Goal: Information Seeking & Learning: Check status

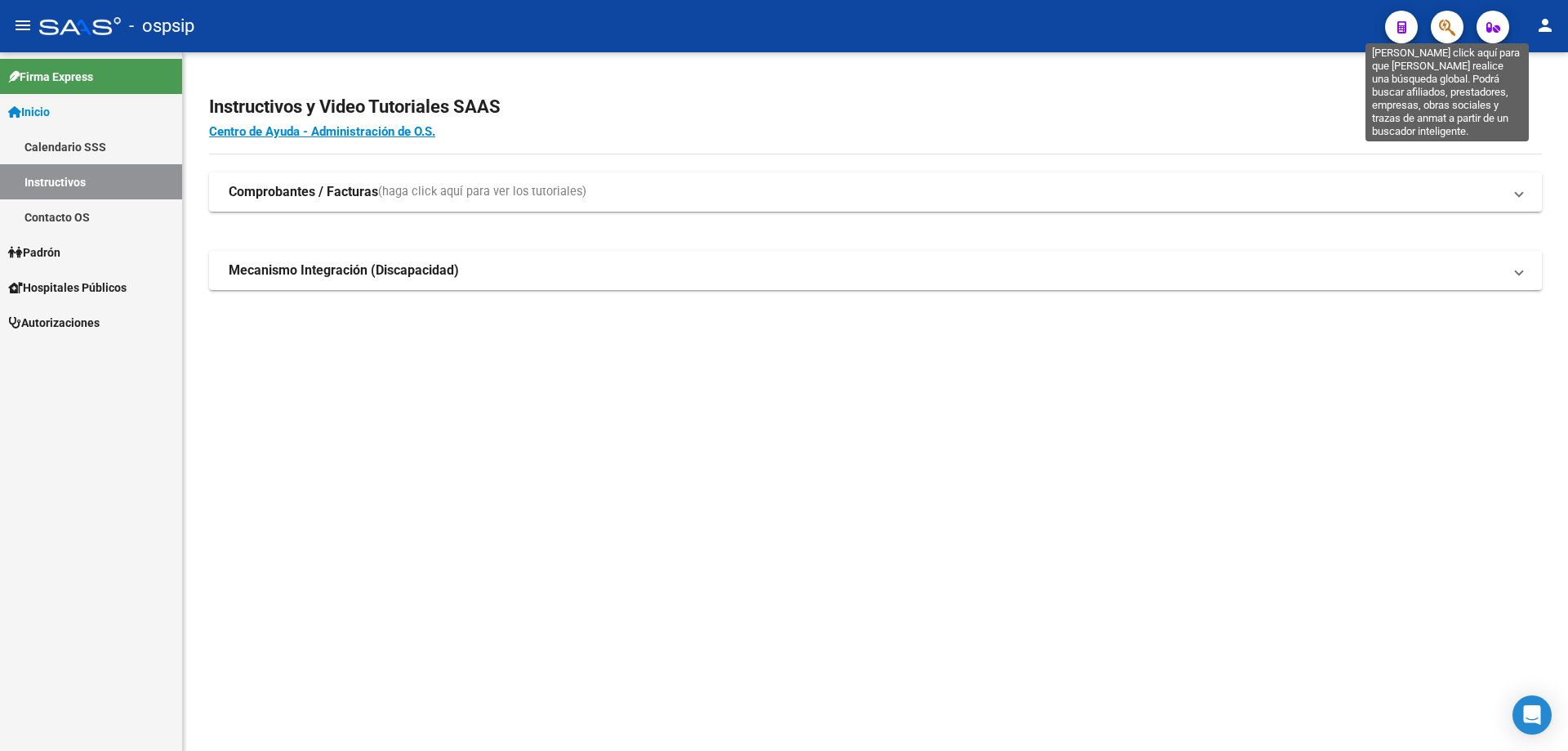
click at [1440, 36] on icon "button" at bounding box center [1447, 27] width 16 height 19
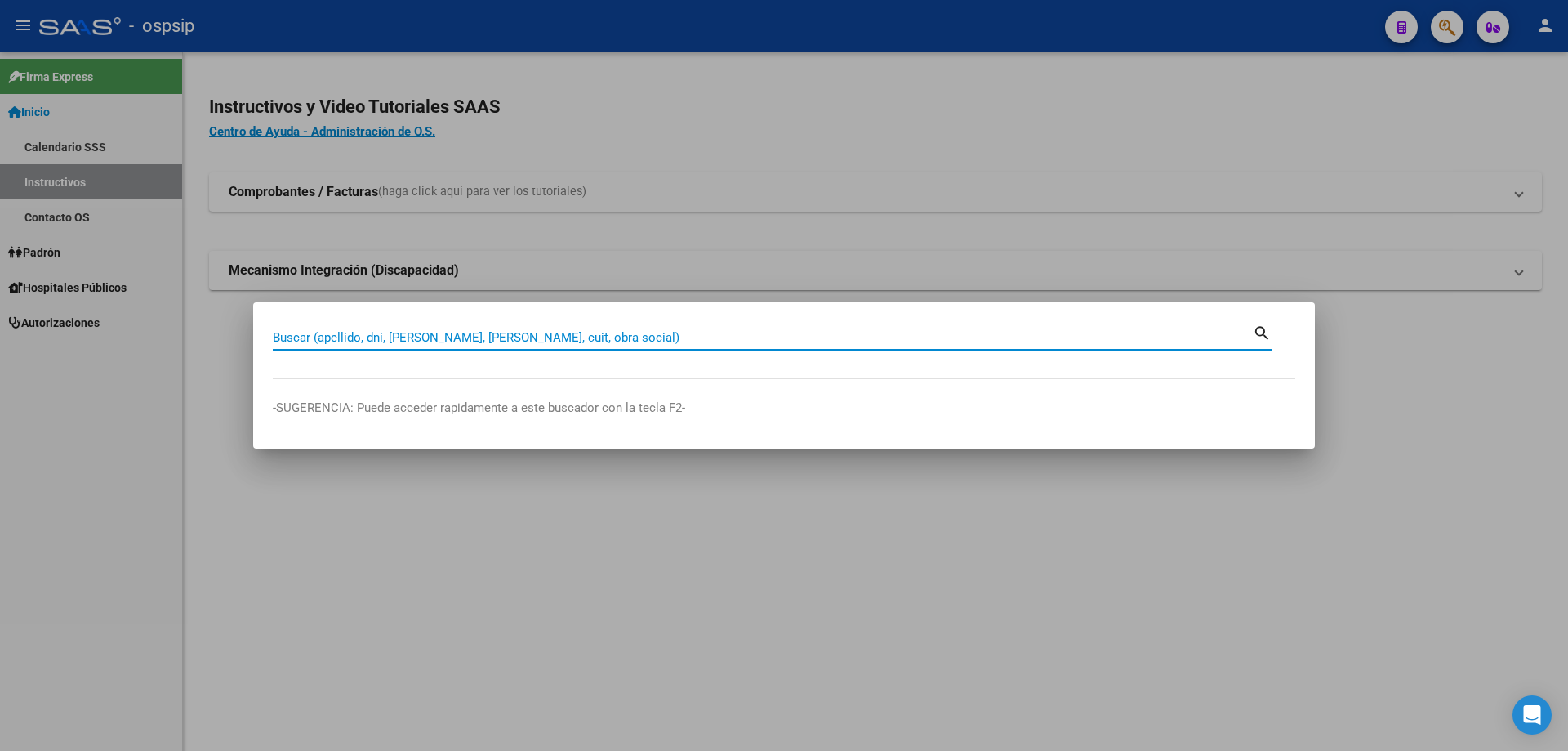
click at [629, 332] on input "Buscar (apellido, dni, [PERSON_NAME], [PERSON_NAME], cuit, obra social)" at bounding box center [763, 338] width 980 height 15
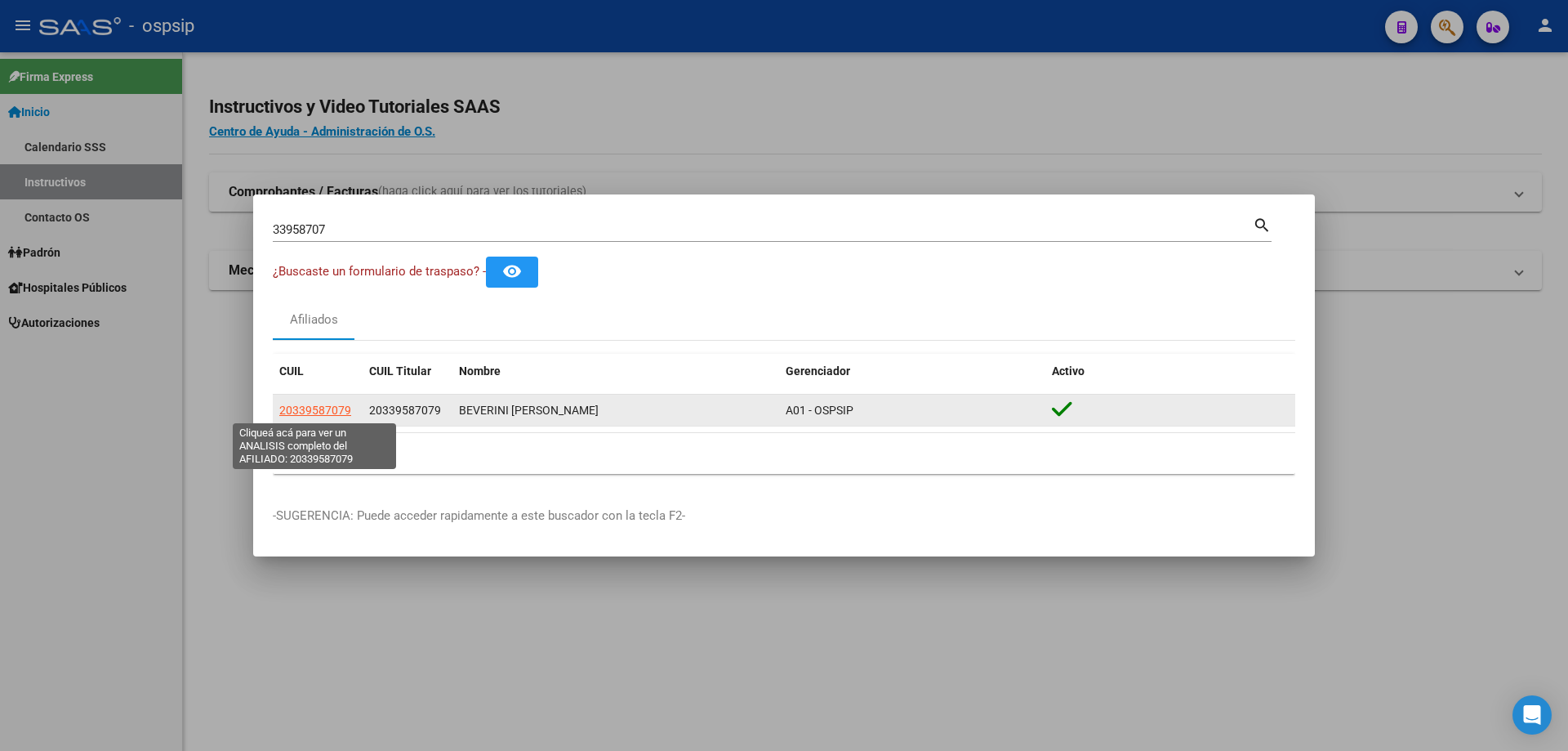
click at [314, 411] on span "20339587079" at bounding box center [315, 410] width 71 height 13
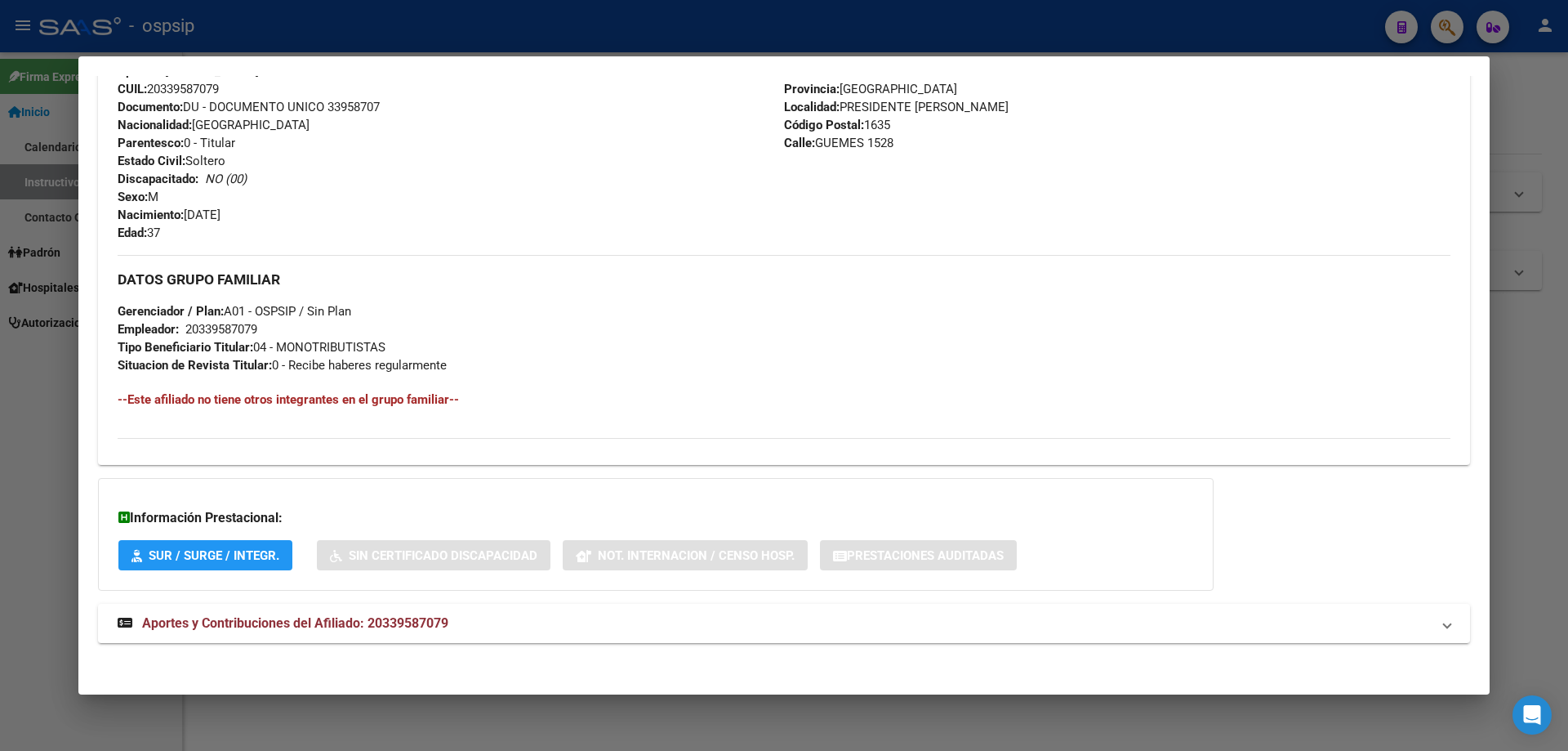
scroll to position [595, 0]
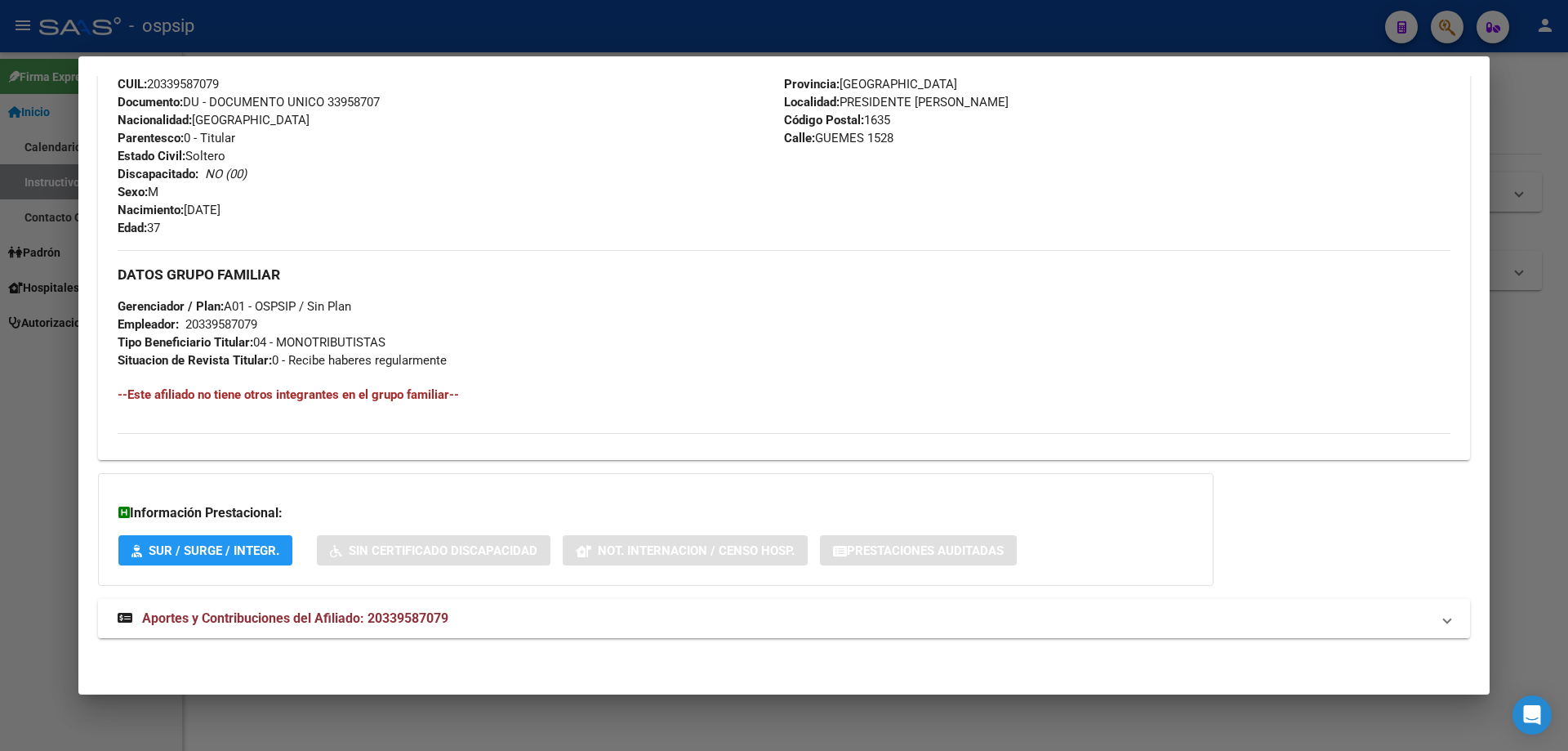
click at [326, 619] on span "Aportes y Contribuciones del Afiliado: 20339587079" at bounding box center [295, 618] width 307 height 15
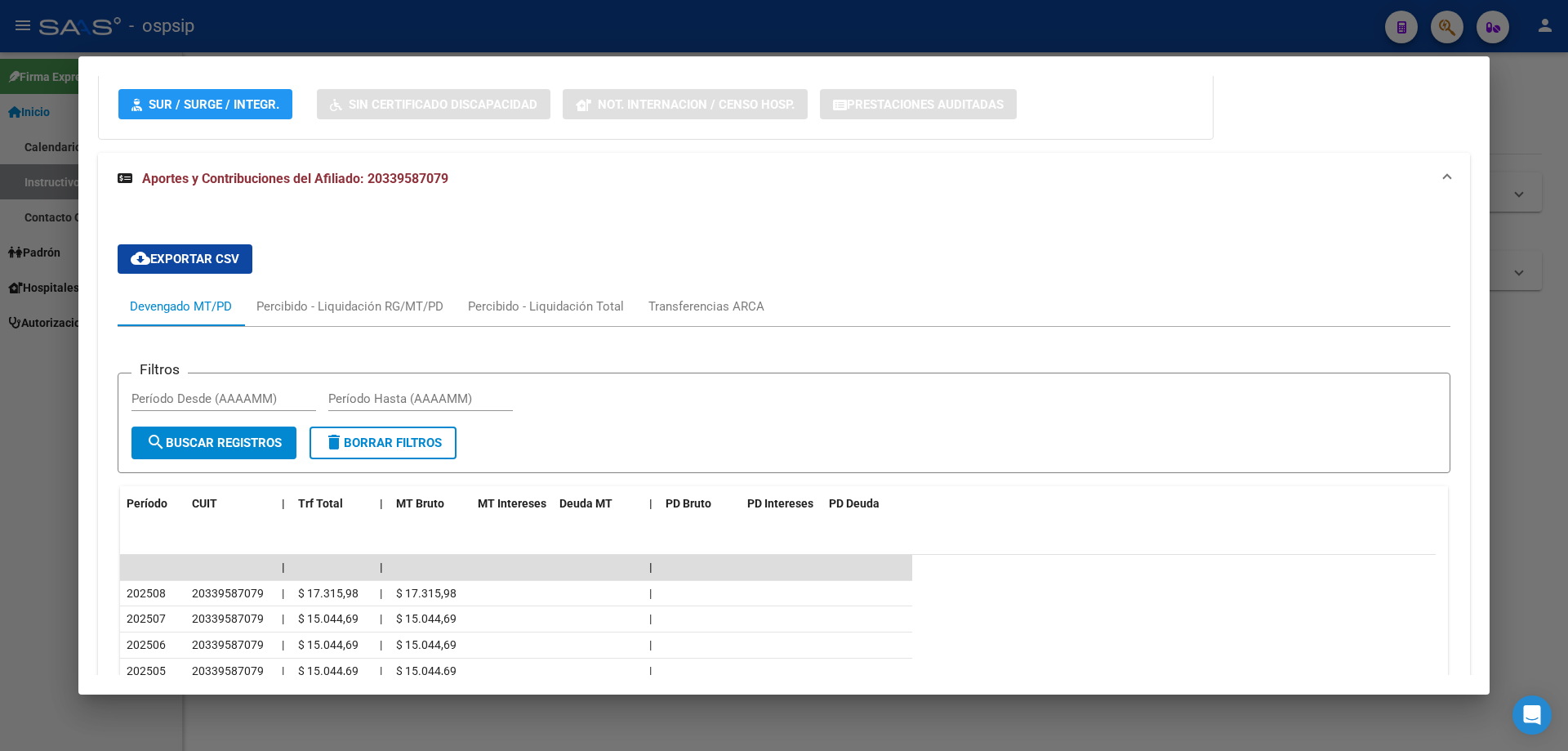
scroll to position [1002, 0]
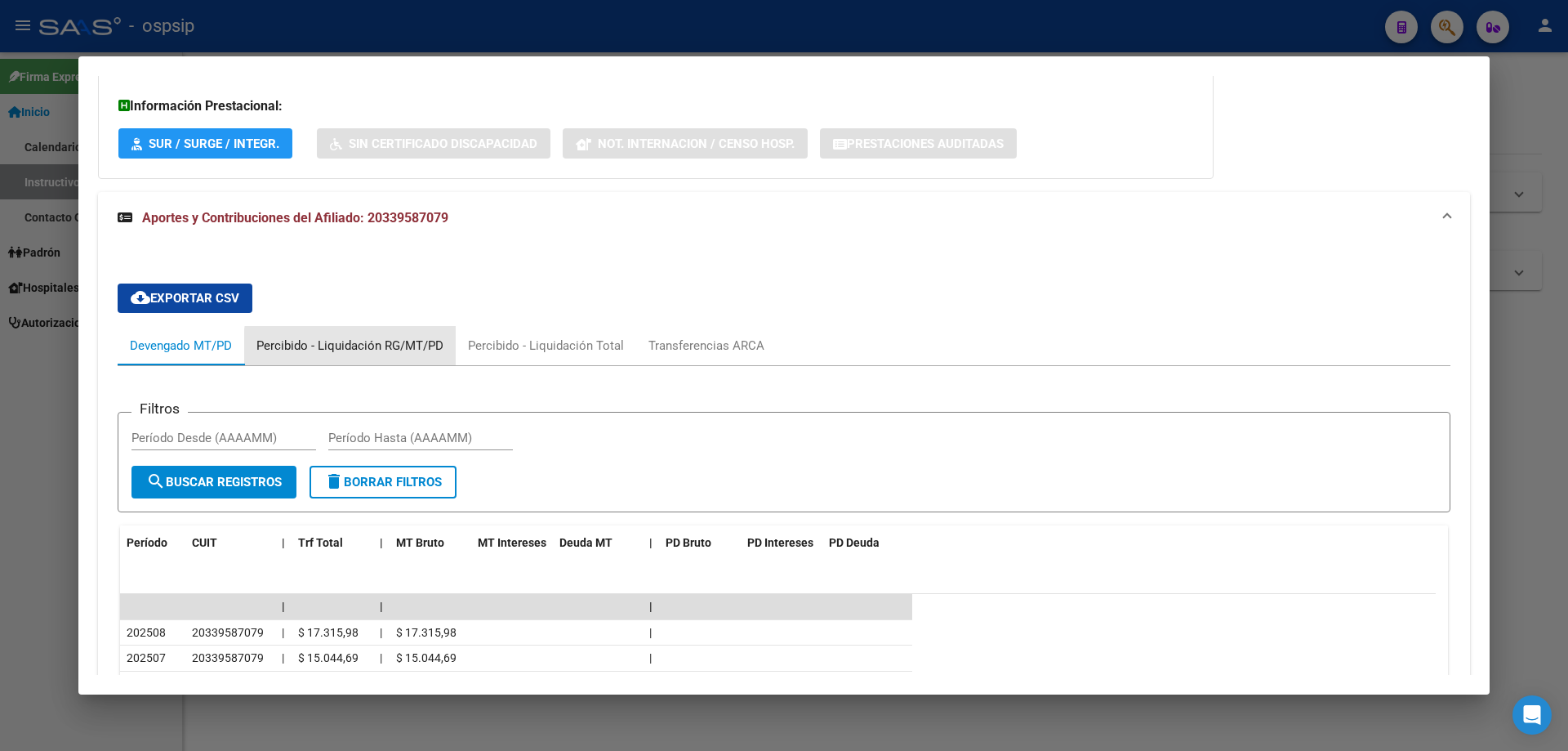
click at [383, 350] on div "Percibido - Liquidación RG/MT/PD" at bounding box center [350, 345] width 187 height 18
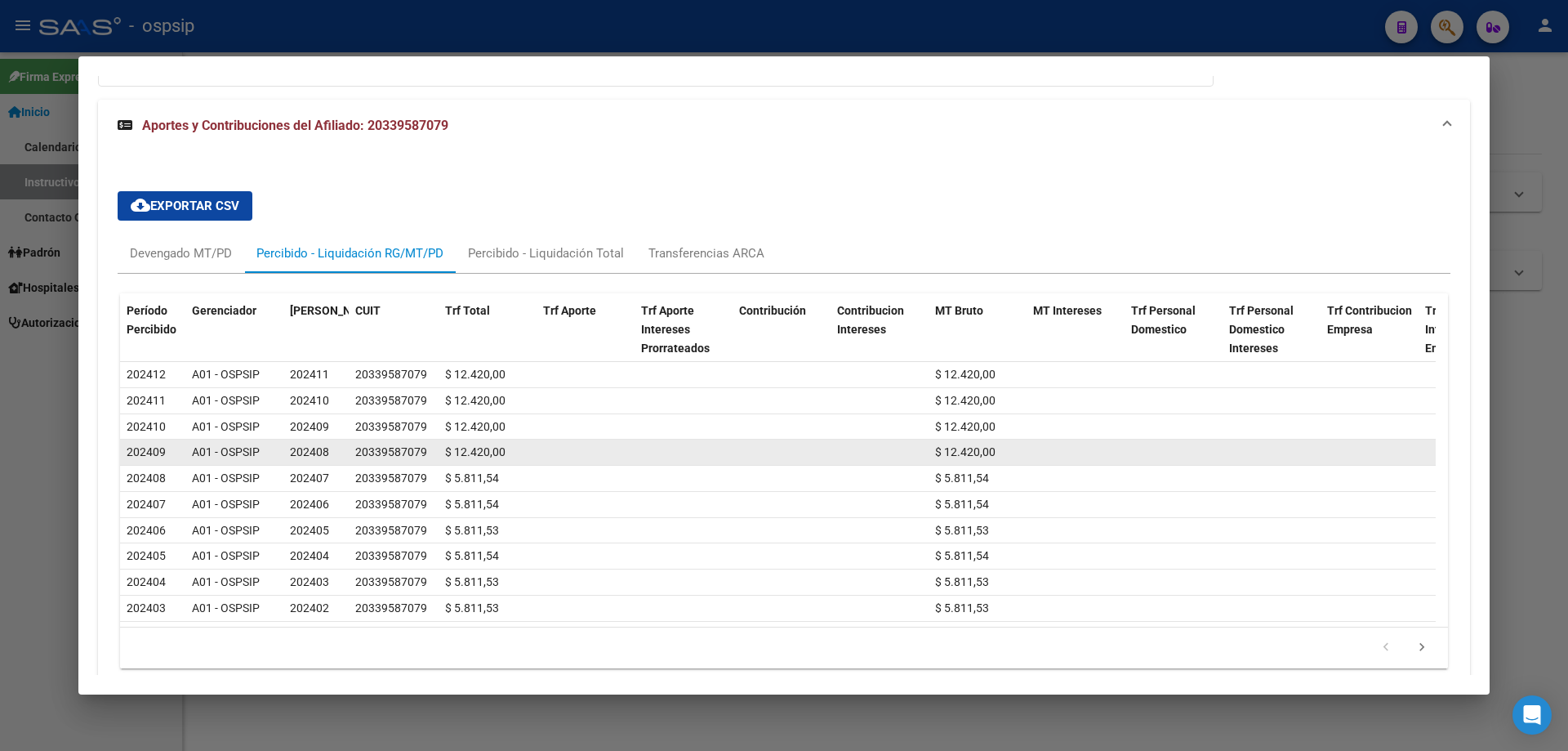
scroll to position [1176, 0]
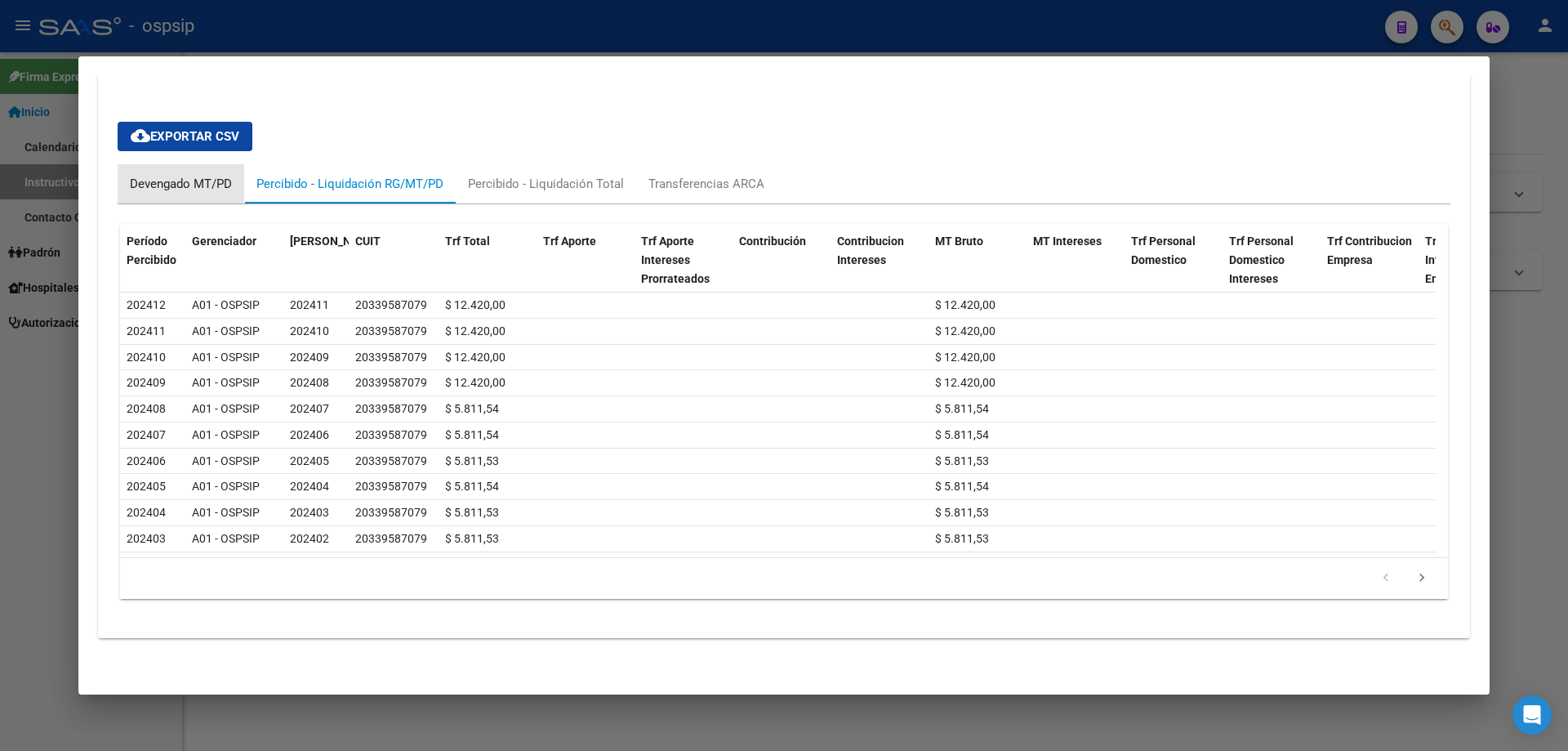
click at [175, 175] on div "Devengado MT/PD" at bounding box center [181, 184] width 103 height 18
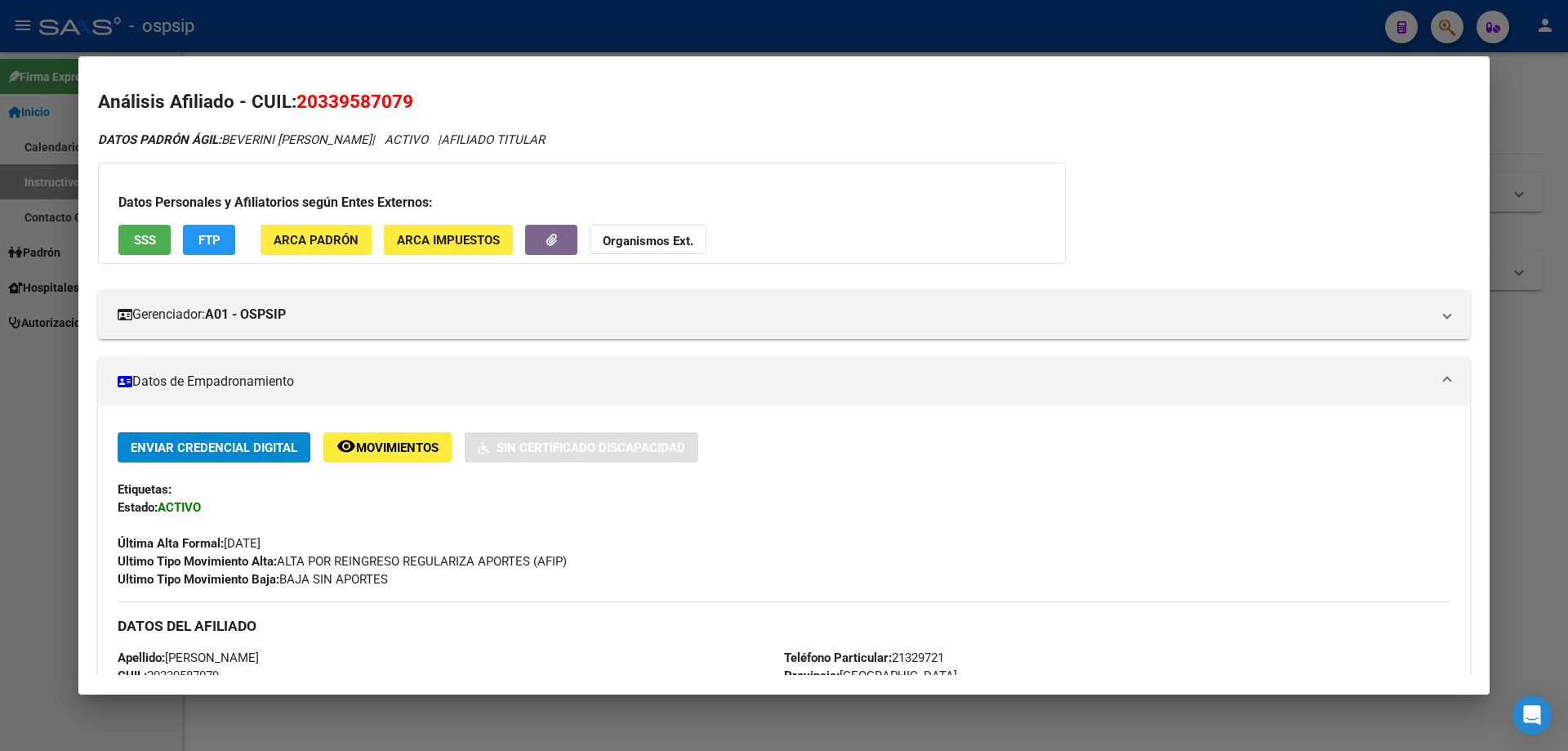
scroll to position [0, 0]
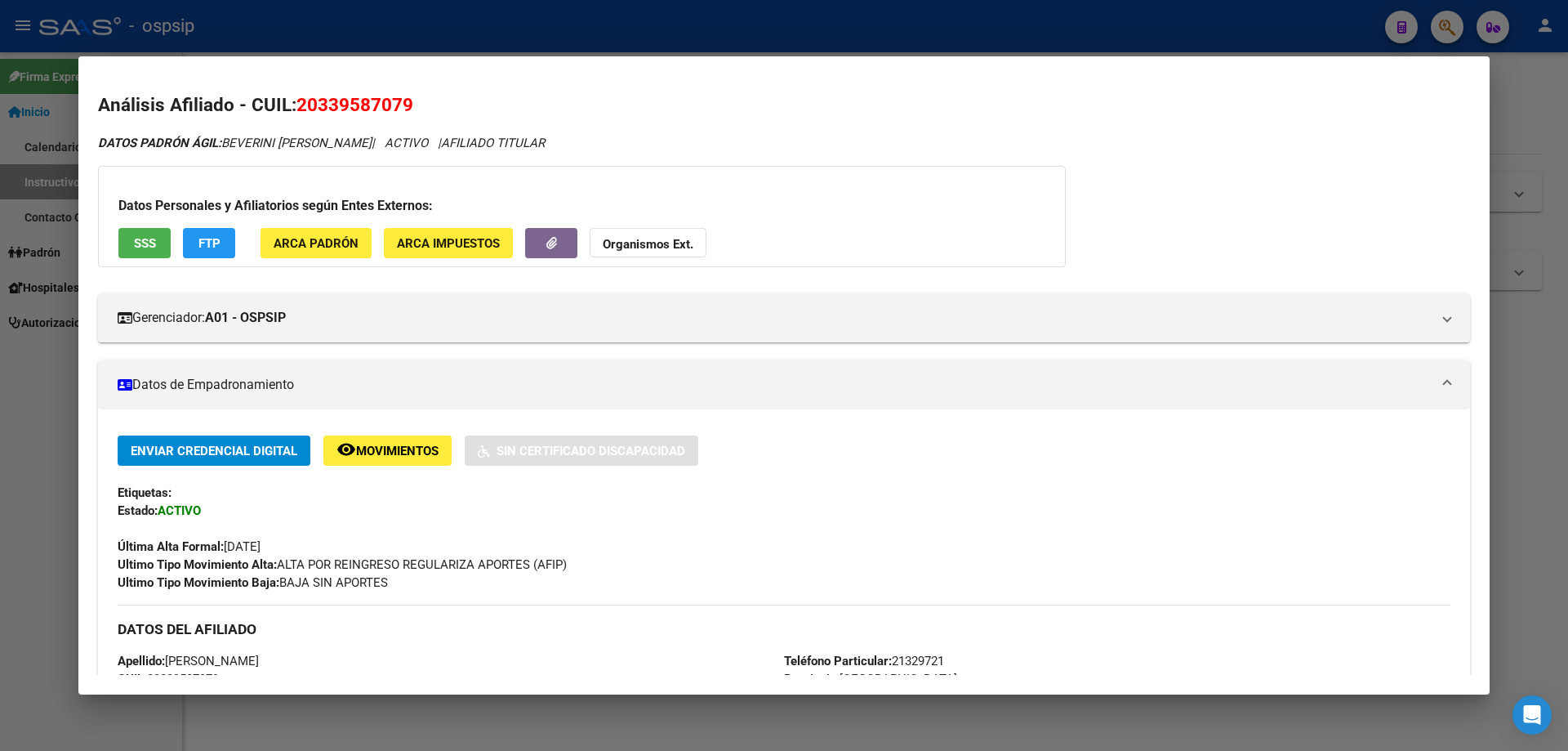
click at [1542, 531] on div at bounding box center [784, 376] width 1568 height 751
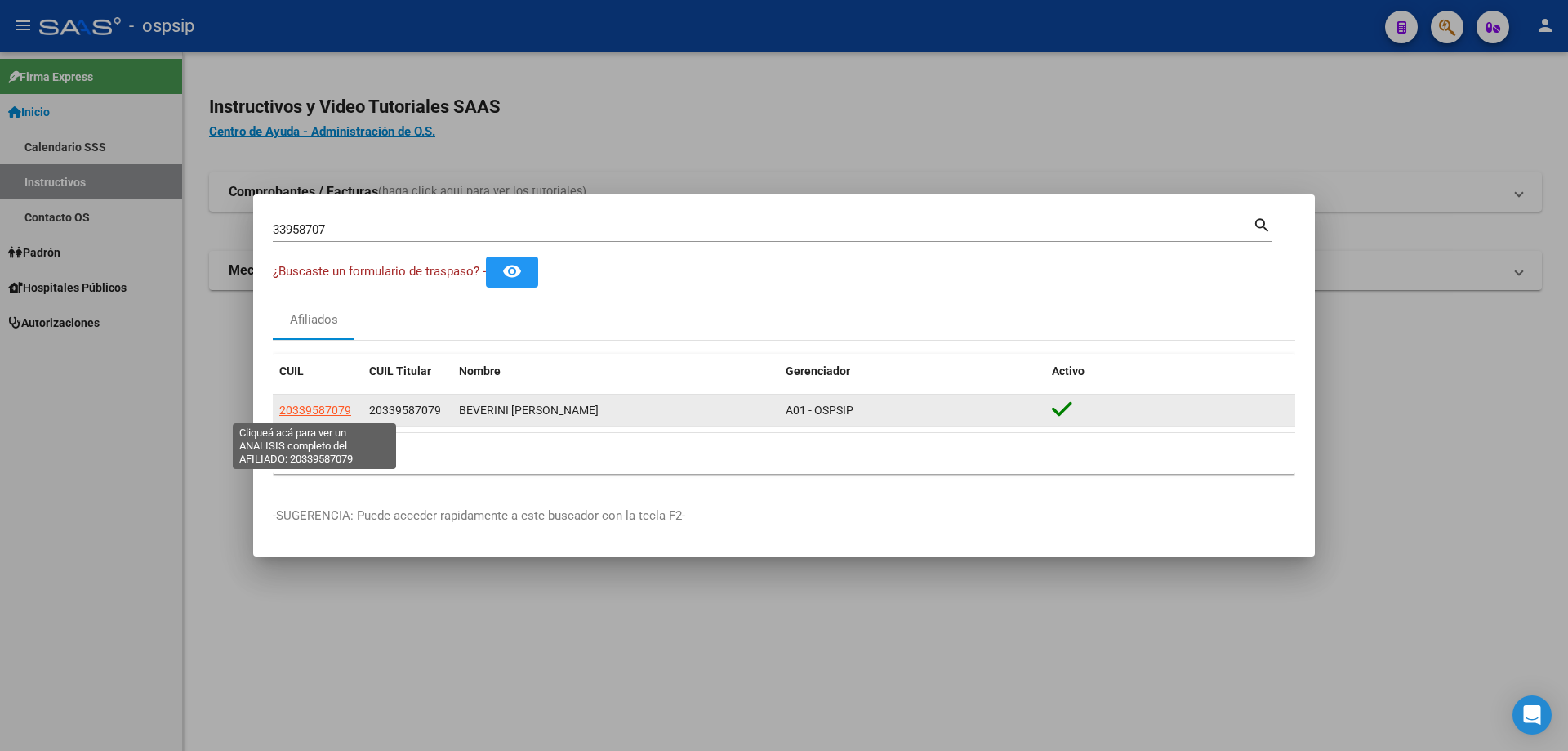
click at [327, 409] on span "20339587079" at bounding box center [315, 410] width 71 height 13
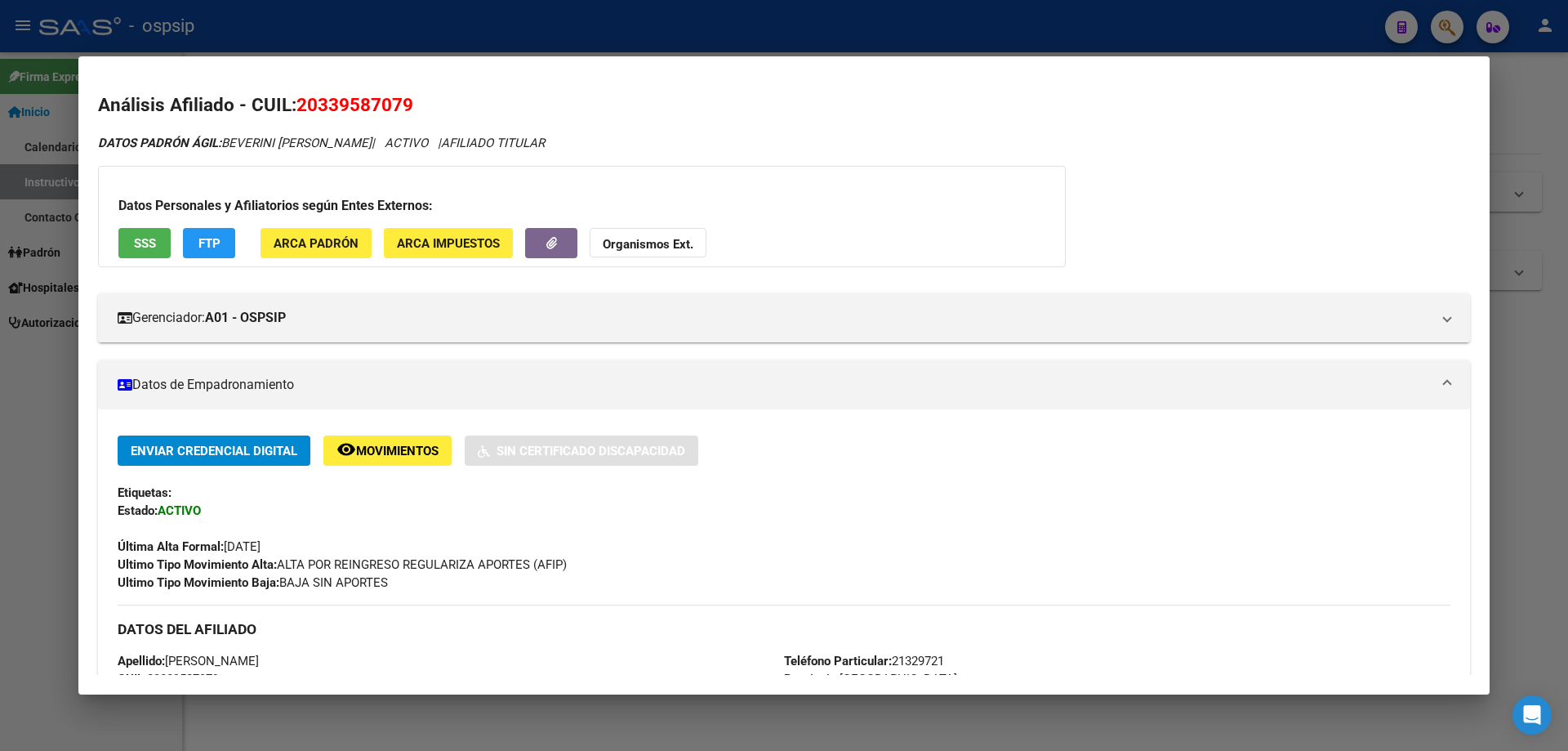
click at [1513, 438] on div at bounding box center [784, 376] width 1568 height 751
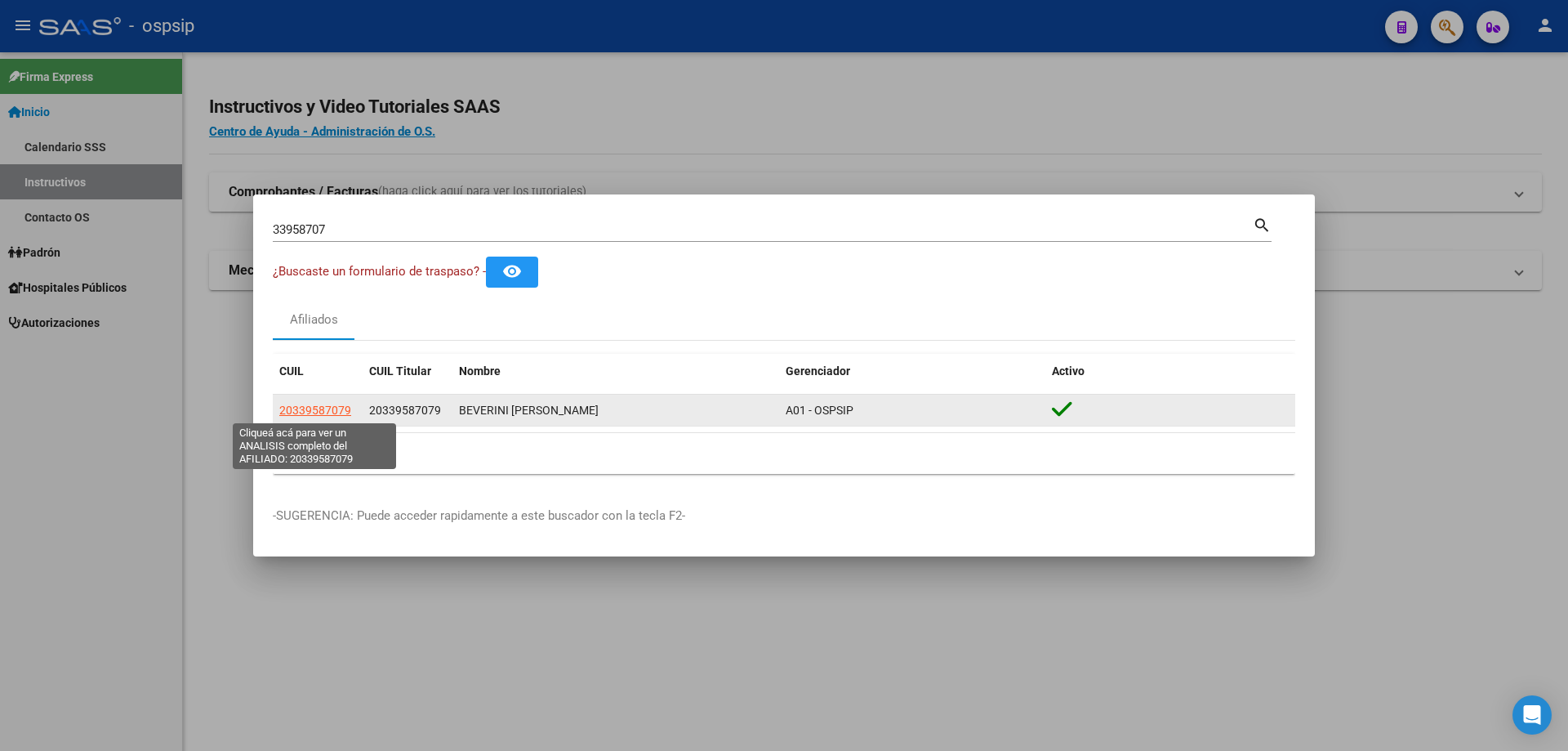
click at [336, 411] on span "20339587079" at bounding box center [315, 410] width 71 height 13
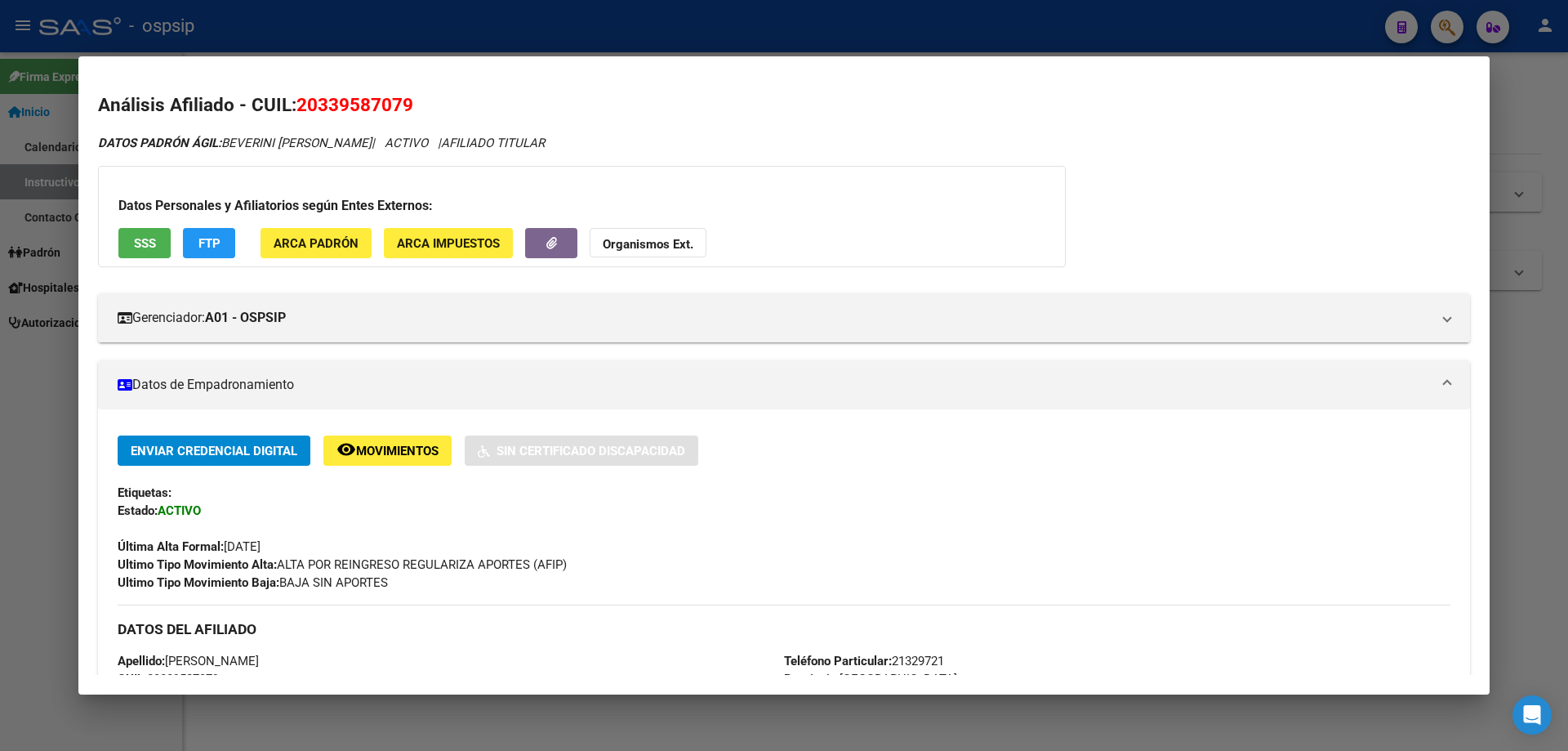
click at [1540, 630] on div at bounding box center [784, 376] width 1568 height 751
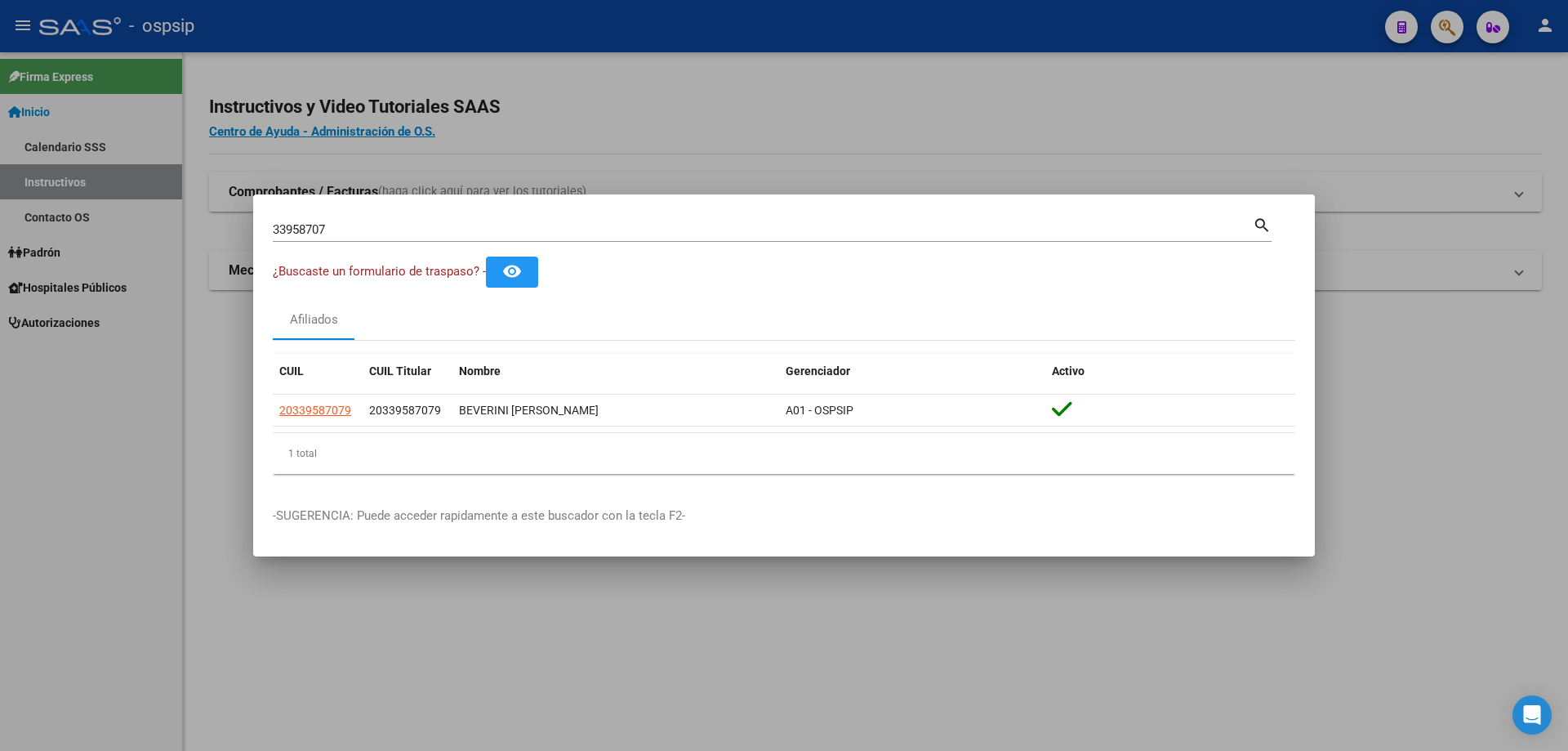
click at [356, 229] on input "33958707" at bounding box center [763, 230] width 980 height 15
type input "3"
type input "42497272"
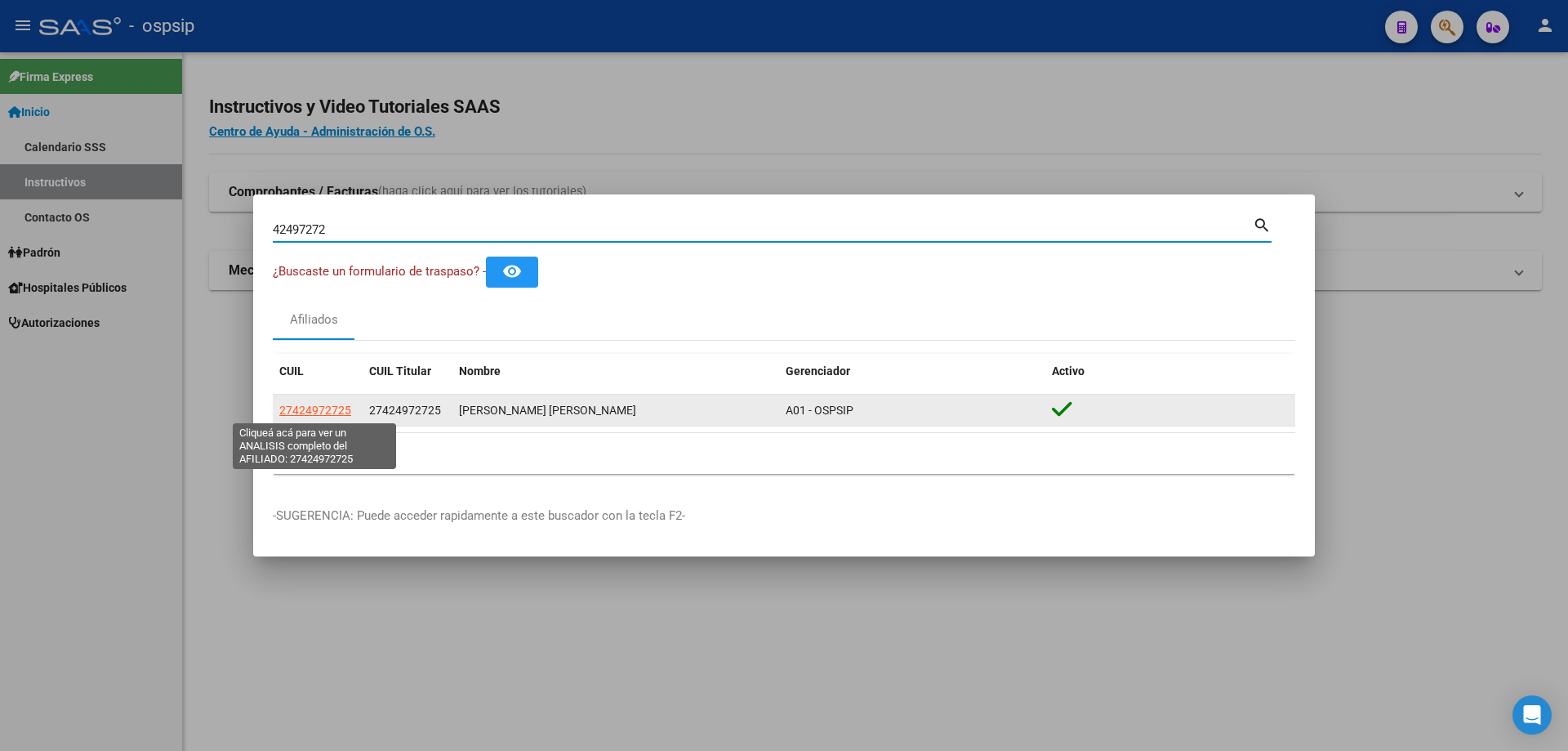
click at [325, 407] on span "27424972725" at bounding box center [315, 410] width 71 height 13
type textarea "27424972725"
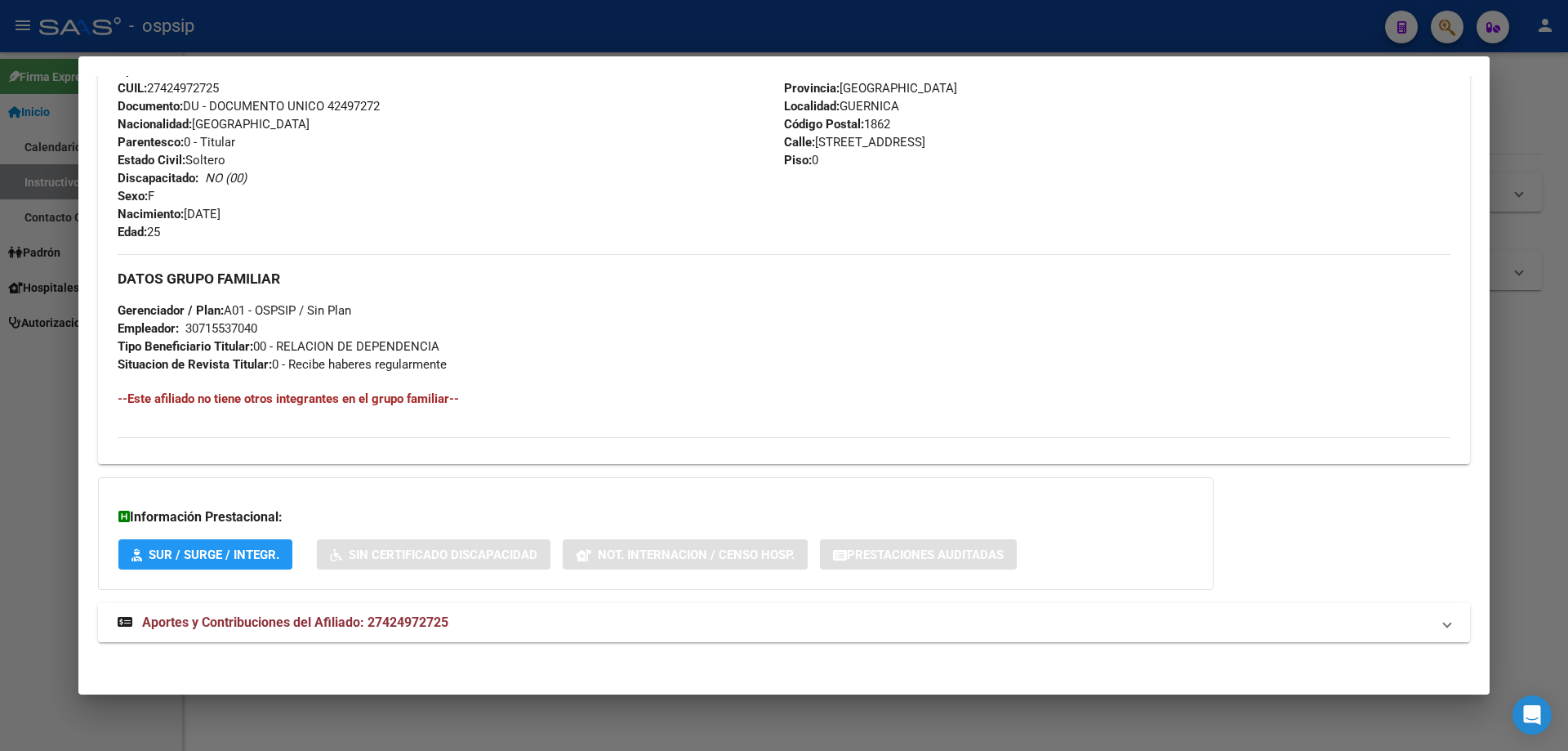
scroll to position [577, 0]
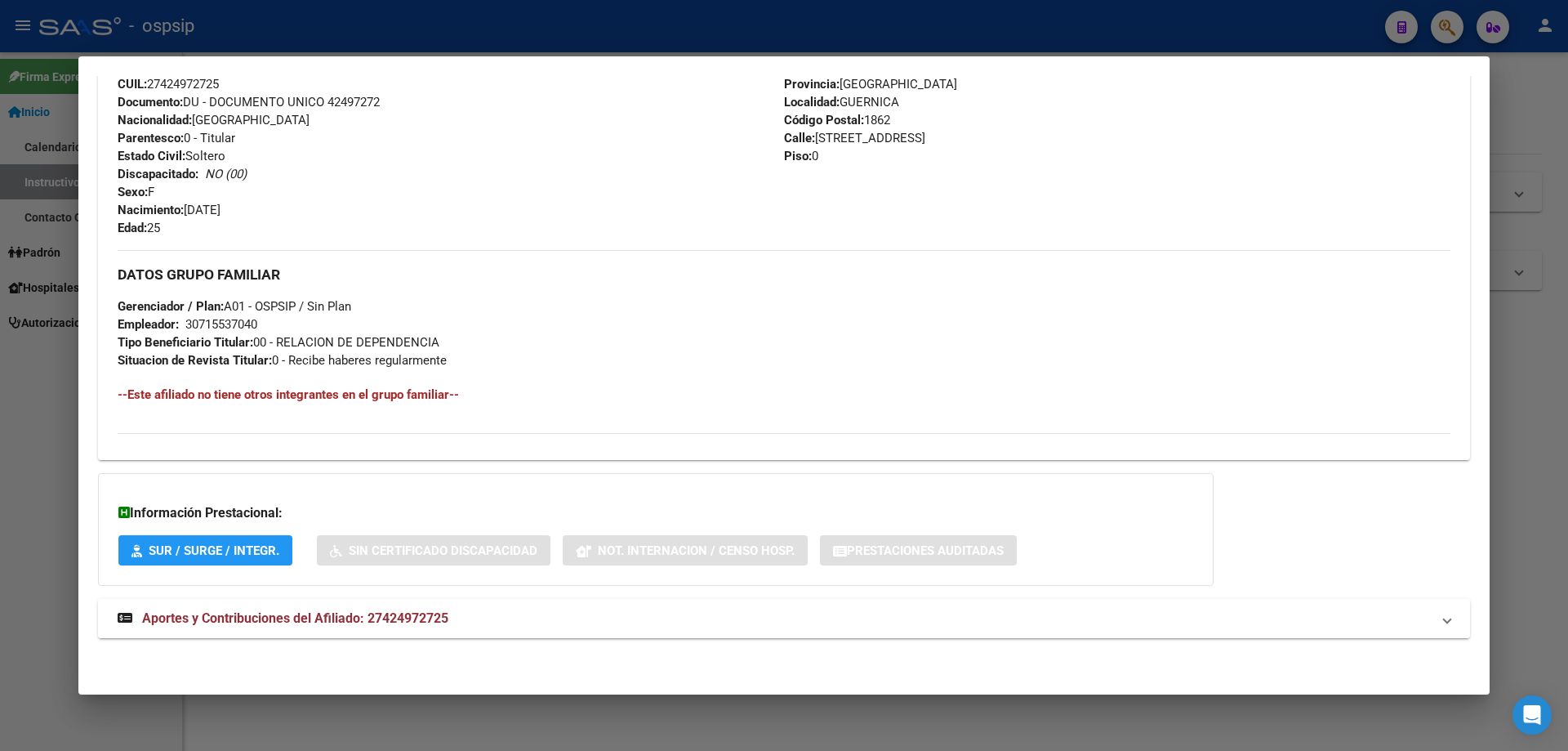
click at [317, 617] on span "Aportes y Contribuciones del Afiliado: 27424972725" at bounding box center [295, 618] width 307 height 15
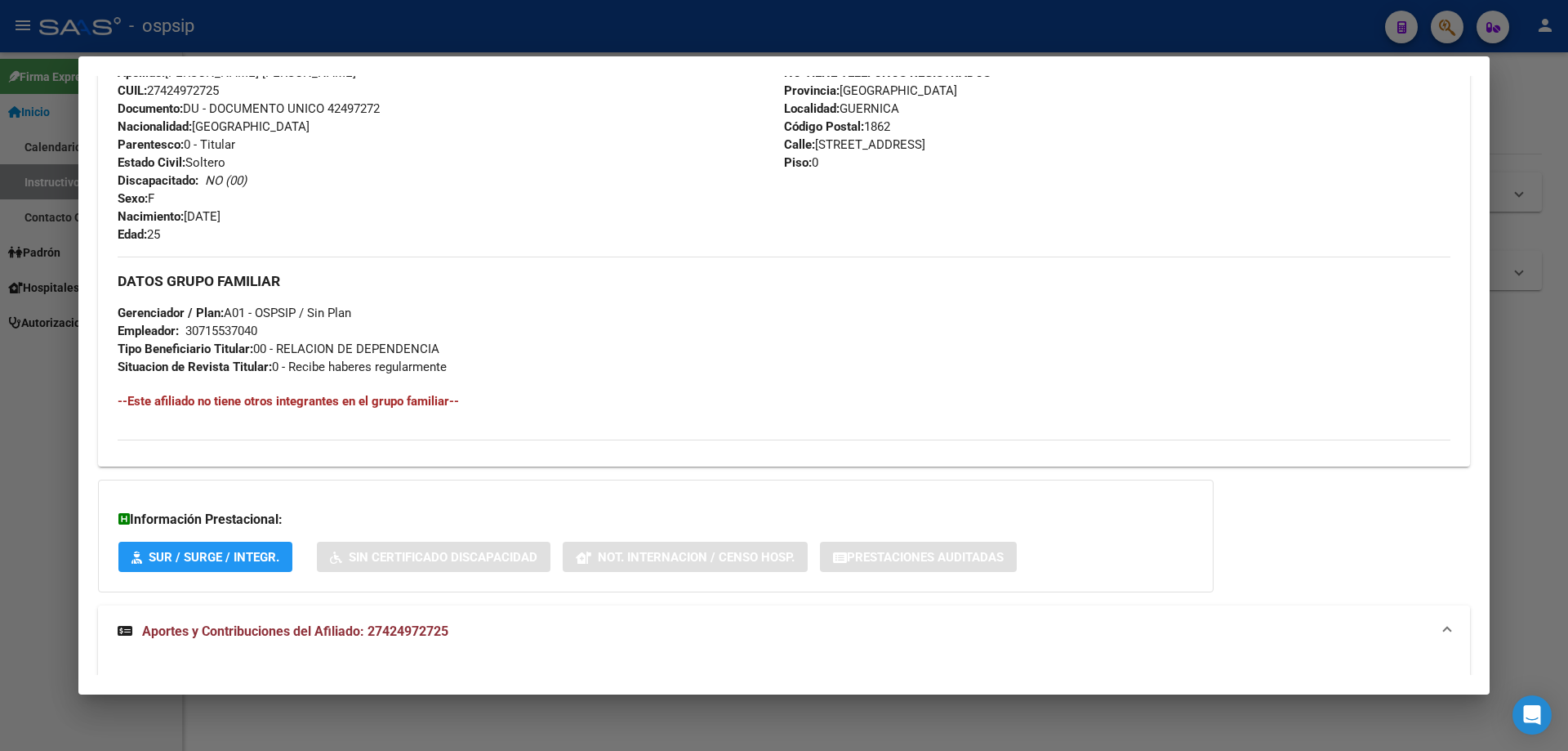
scroll to position [568, 0]
click at [628, 738] on div at bounding box center [784, 376] width 1568 height 751
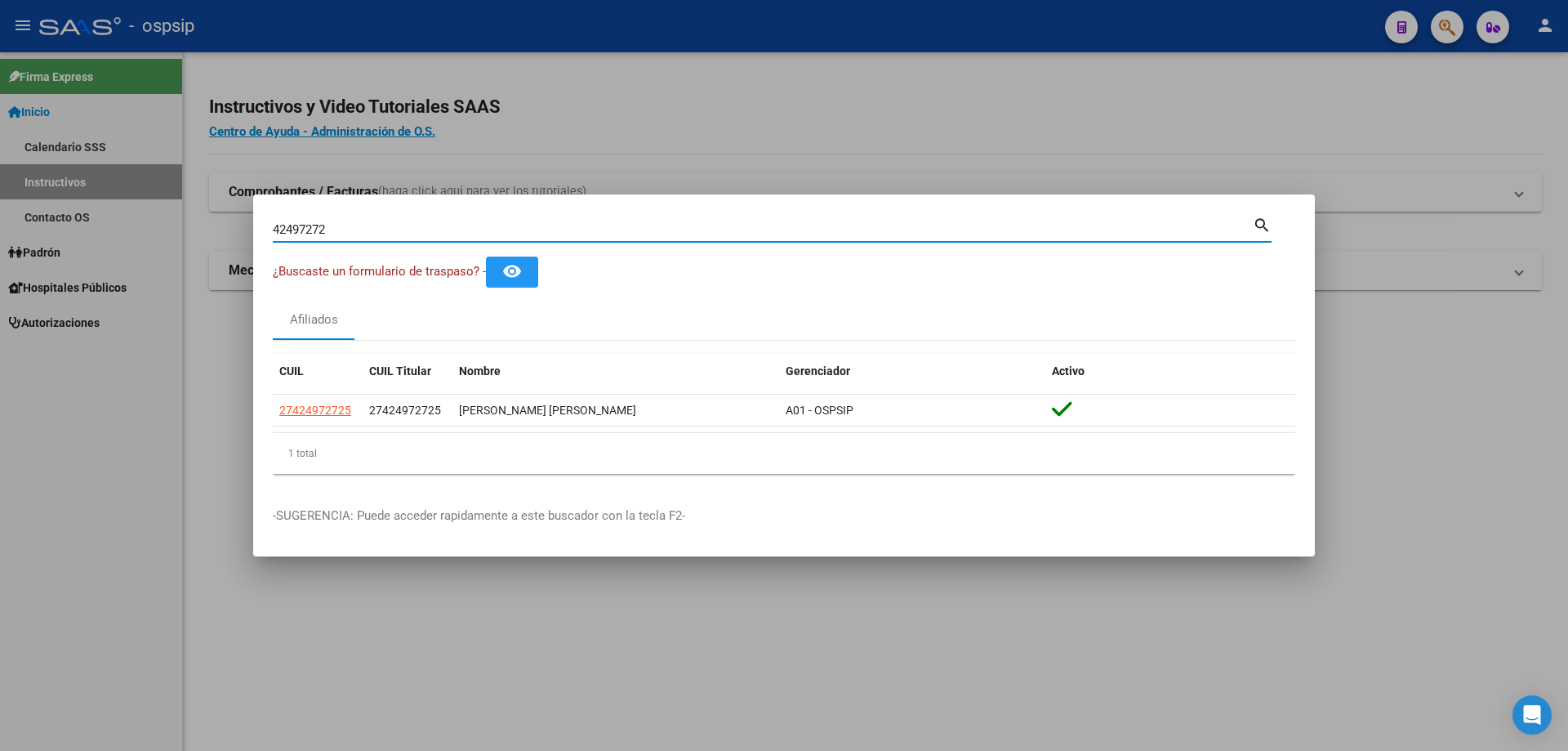
click at [359, 233] on input "42497272" at bounding box center [763, 230] width 980 height 15
type input "4"
type input "47482551"
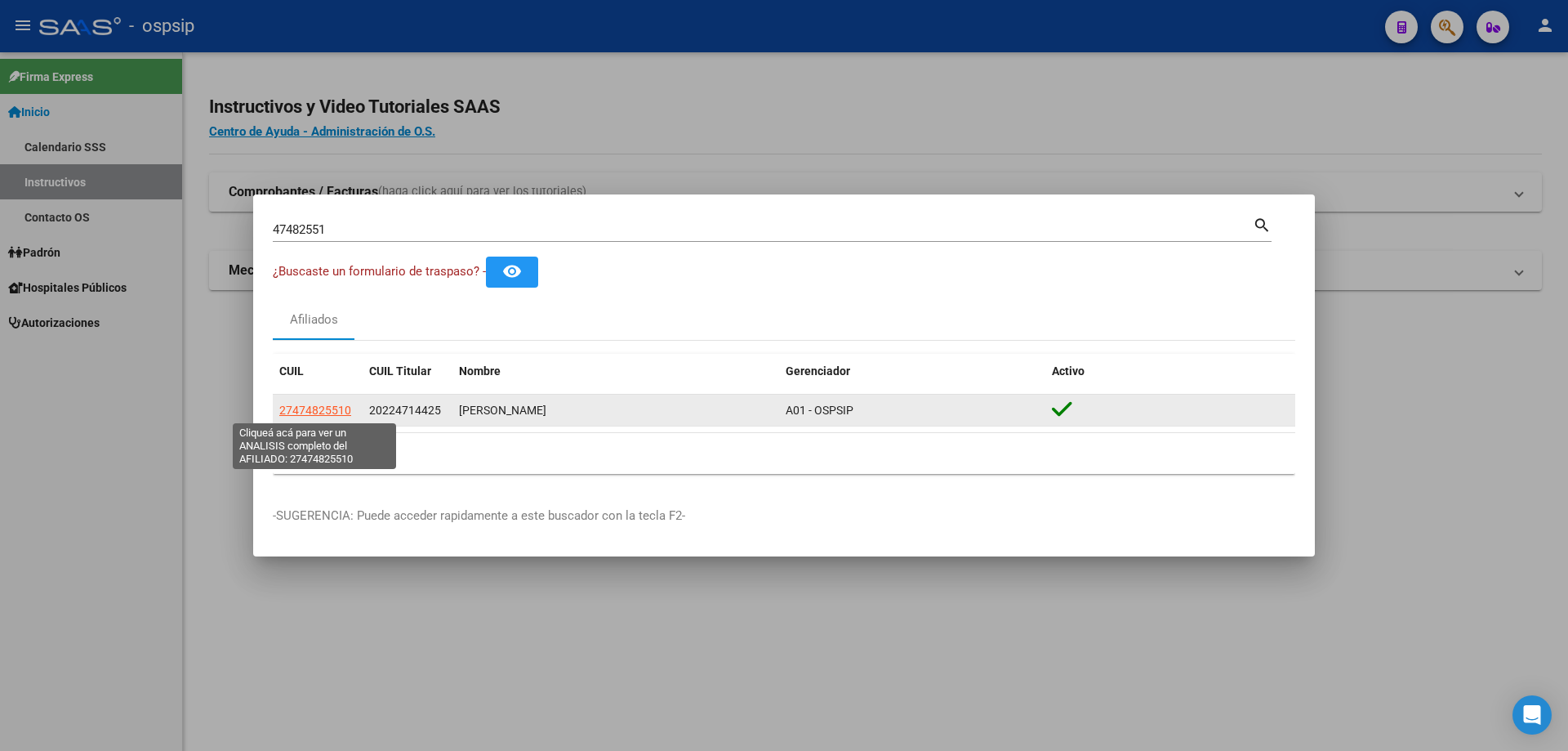
click at [309, 408] on span "27474825510" at bounding box center [315, 410] width 71 height 13
type textarea "27474825510"
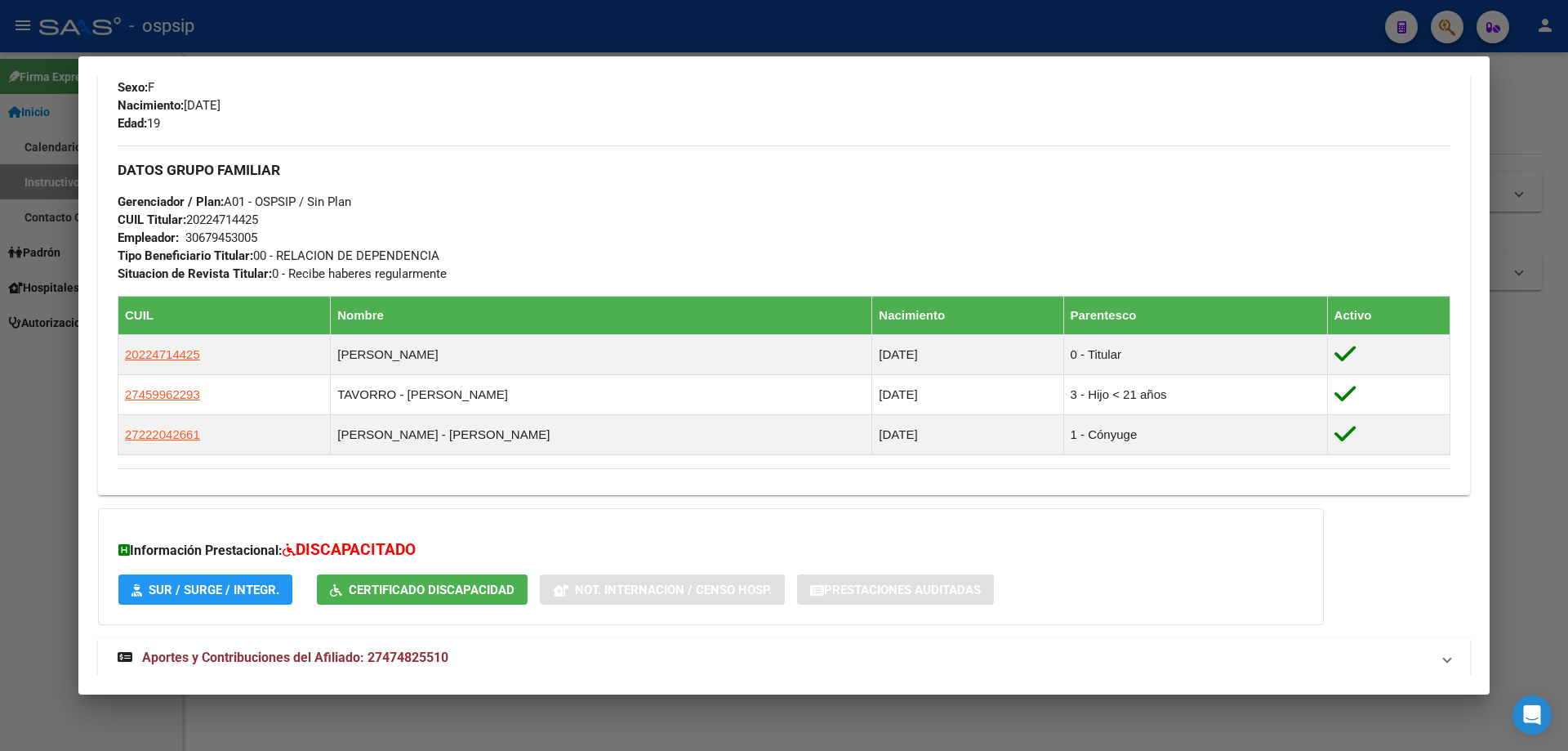
scroll to position [742, 0]
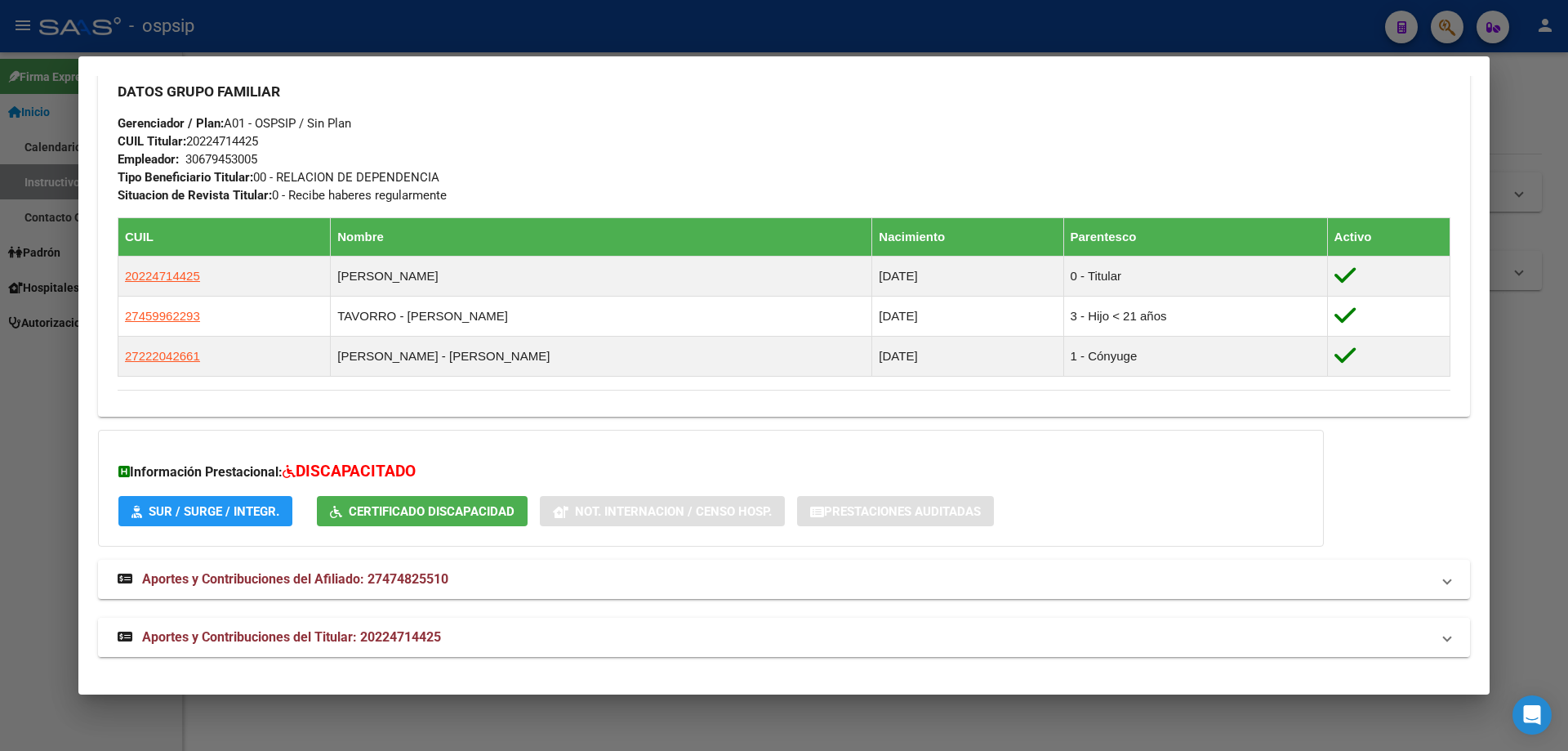
click at [293, 630] on span "Aportes y Contribuciones del Titular: 20224714425" at bounding box center [292, 637] width 299 height 15
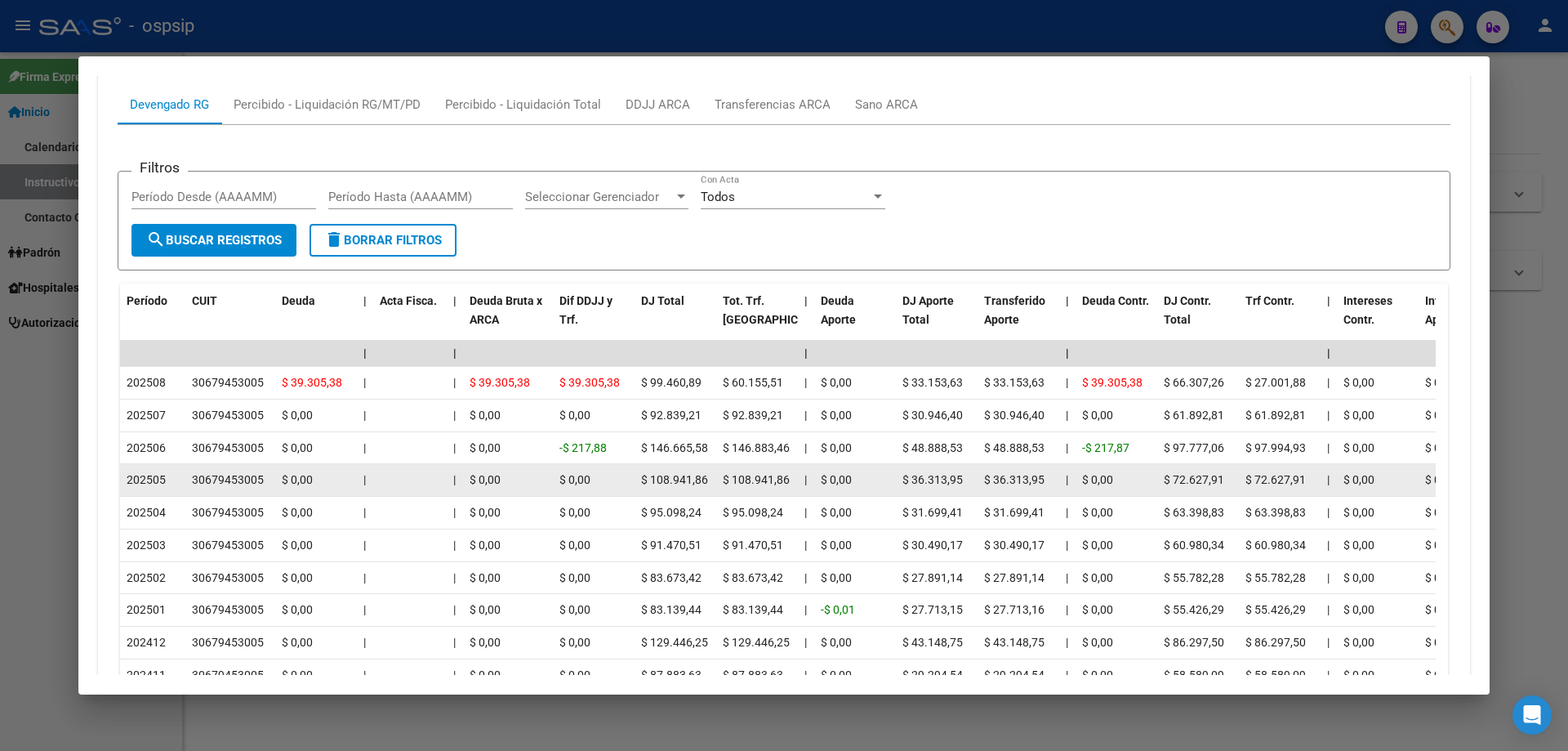
scroll to position [1387, 0]
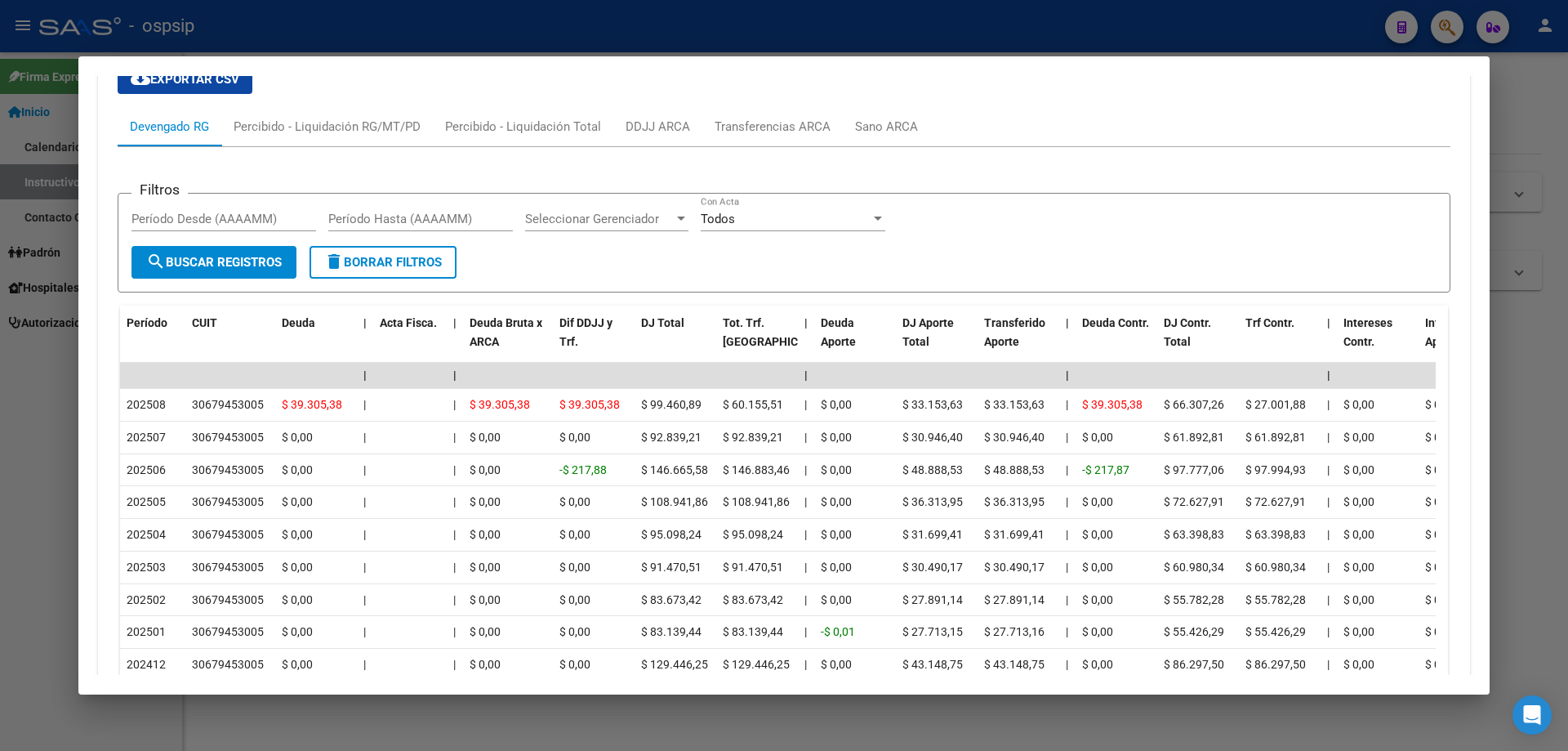
click at [796, 723] on div at bounding box center [784, 376] width 1568 height 751
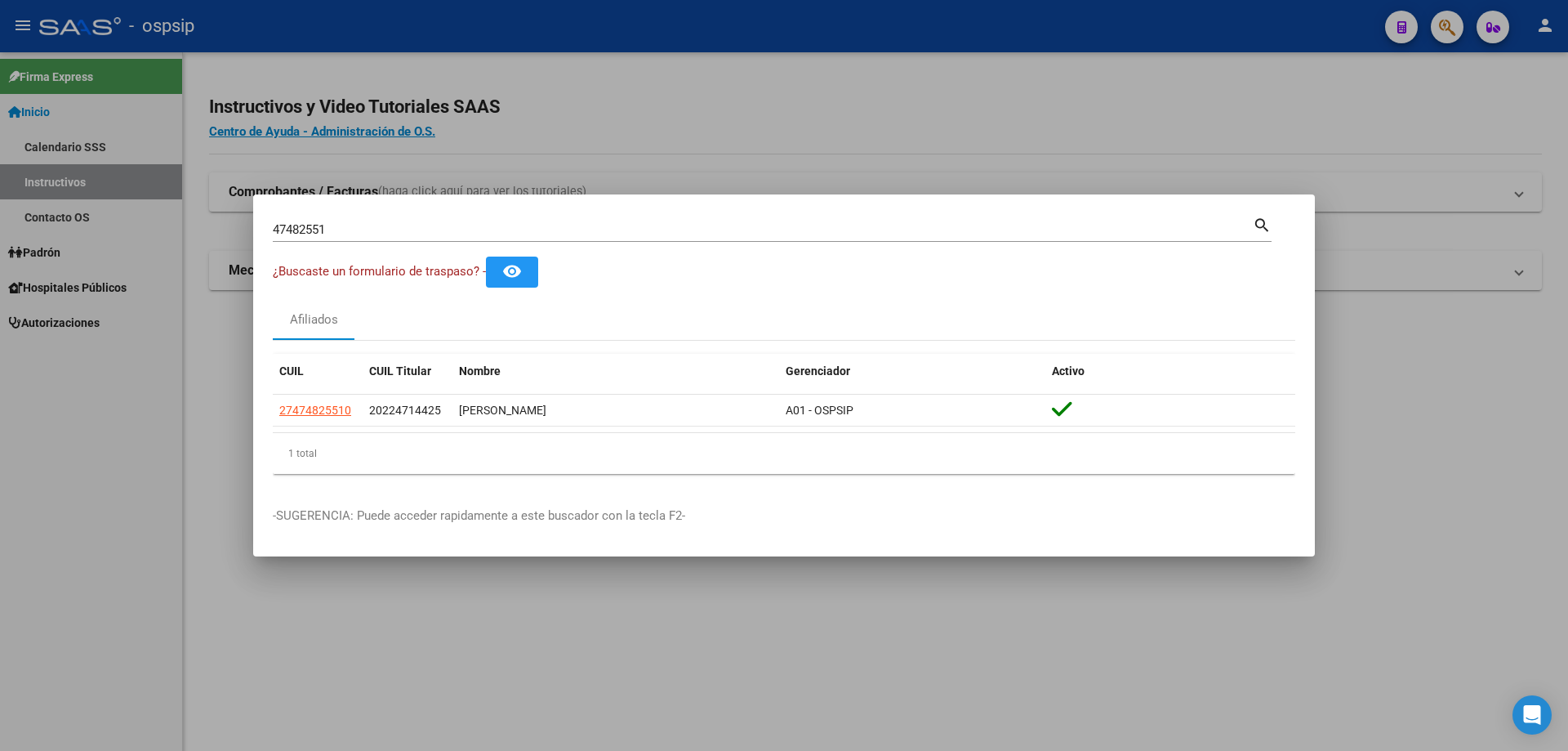
click at [525, 226] on input "47482551" at bounding box center [763, 230] width 980 height 15
type input "4"
type input "42091967"
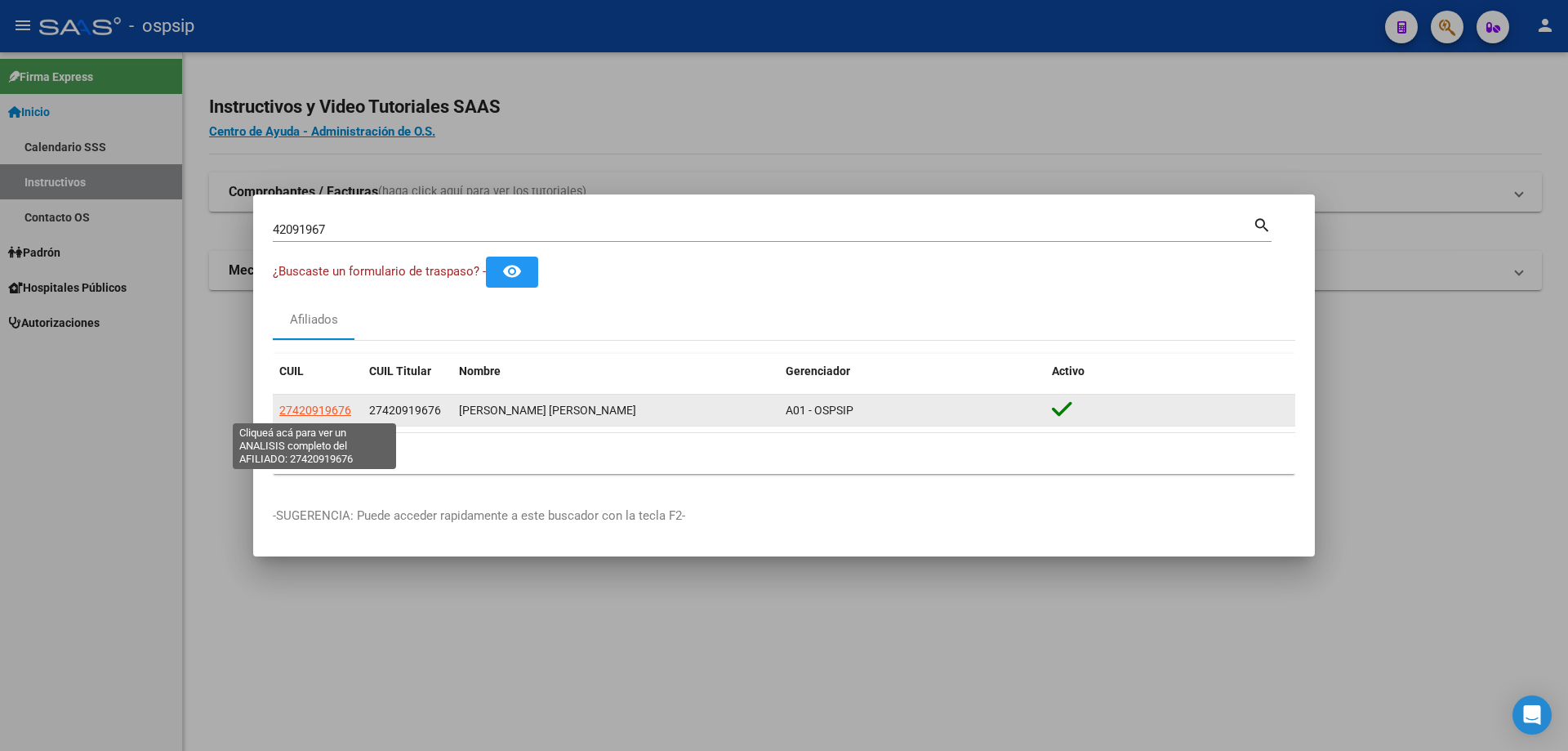
click at [332, 415] on span "27420919676" at bounding box center [315, 410] width 71 height 13
type textarea "27420919676"
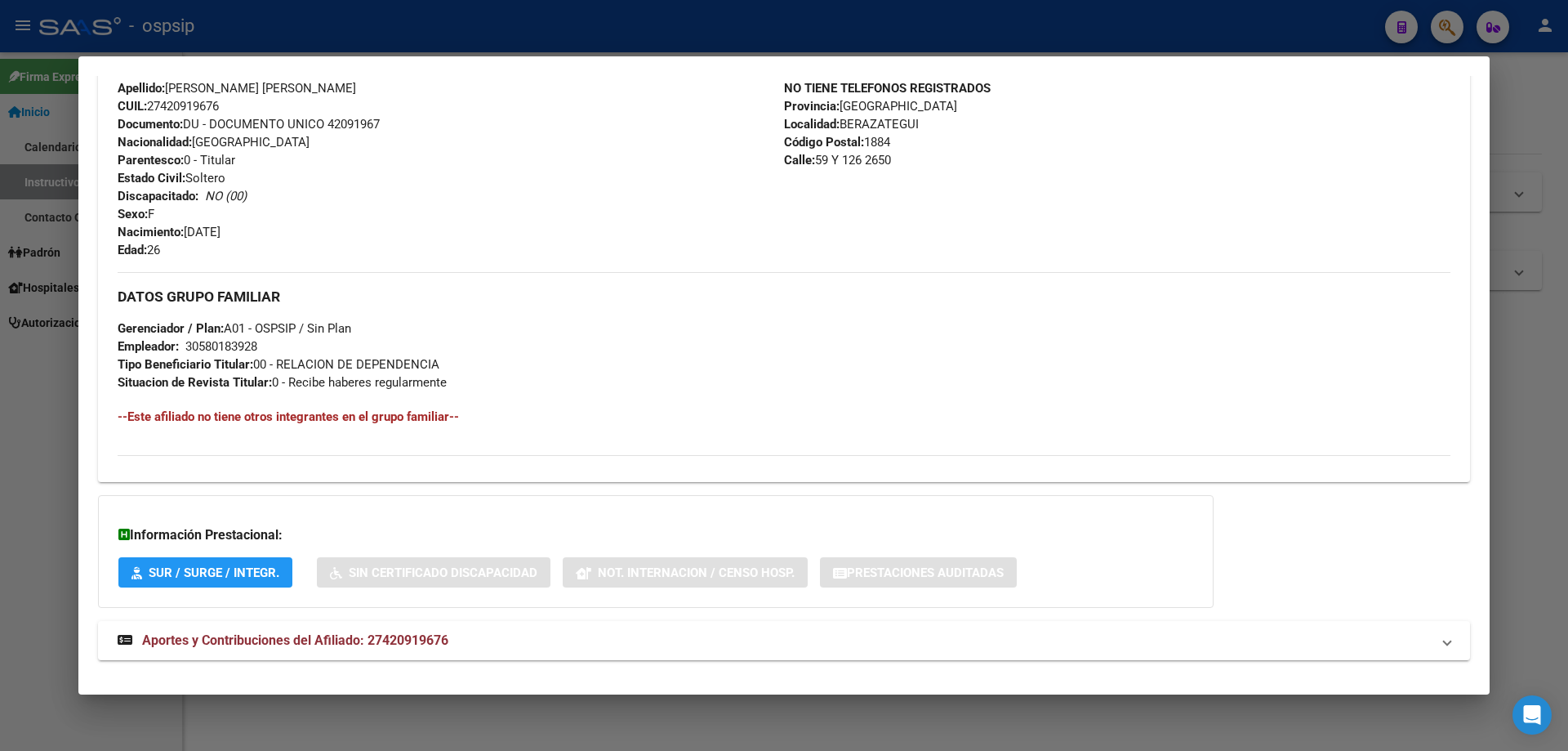
scroll to position [559, 0]
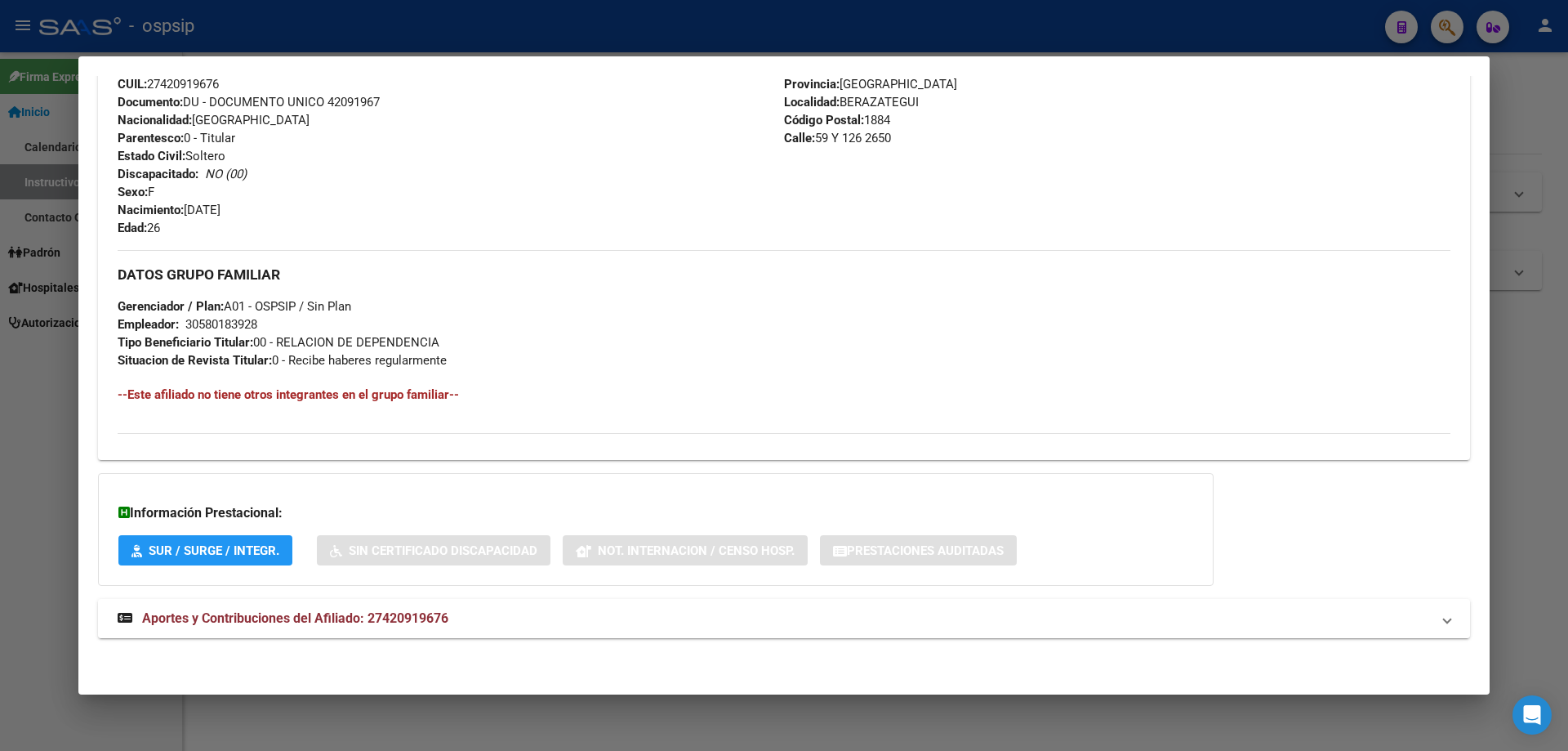
click at [302, 618] on span "Aportes y Contribuciones del Afiliado: 27420919676" at bounding box center [295, 618] width 307 height 15
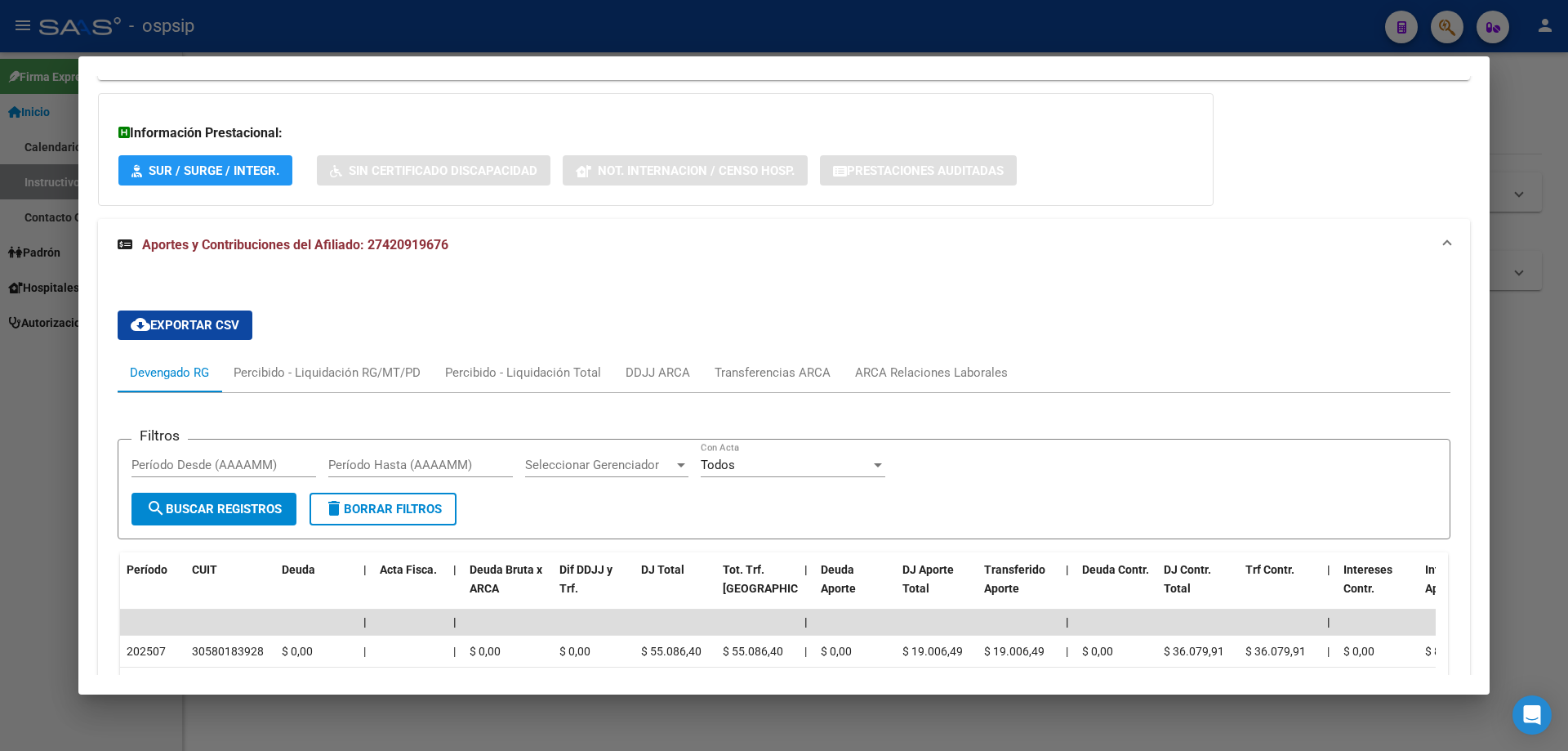
scroll to position [967, 0]
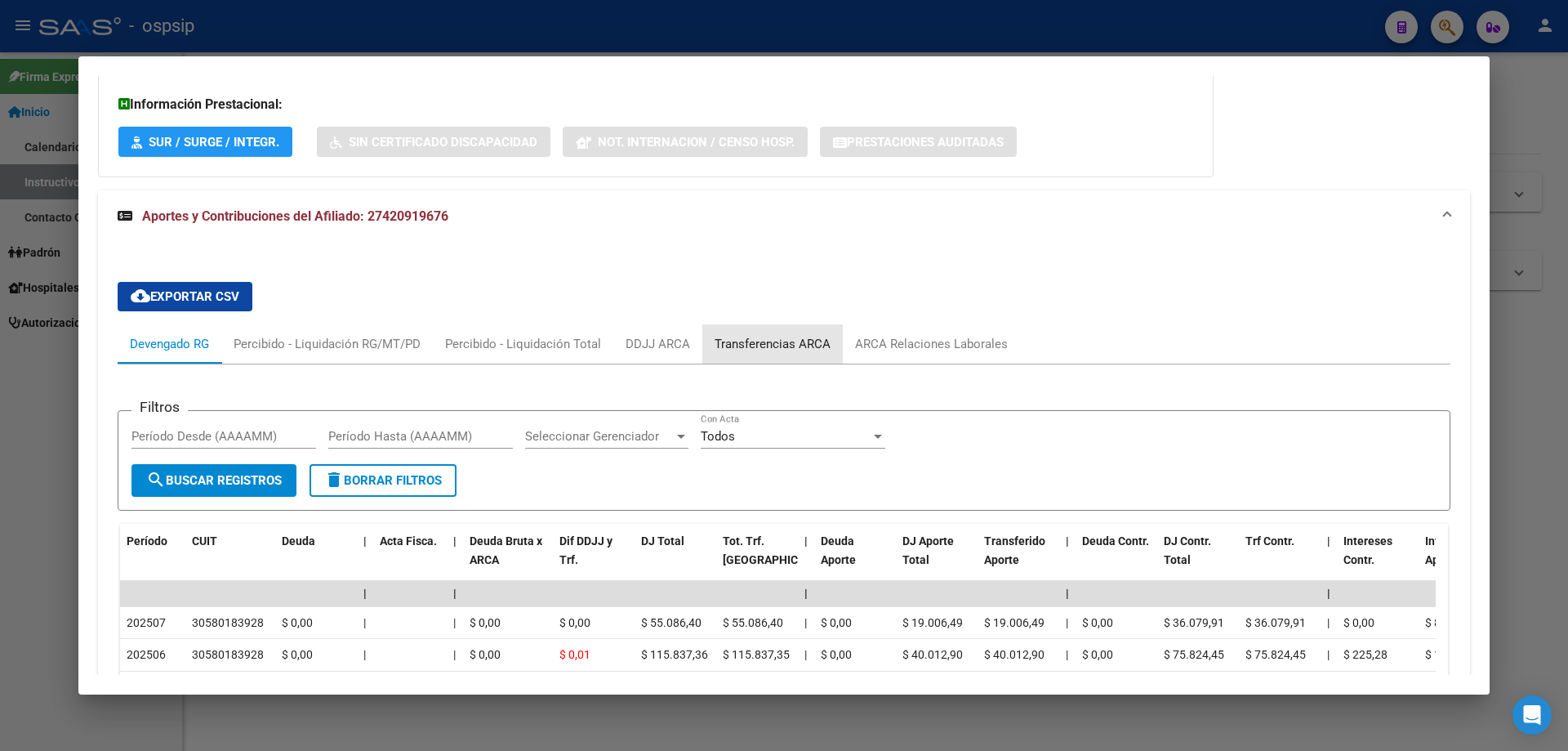
click at [800, 343] on div "Transferencias ARCA" at bounding box center [772, 344] width 116 height 18
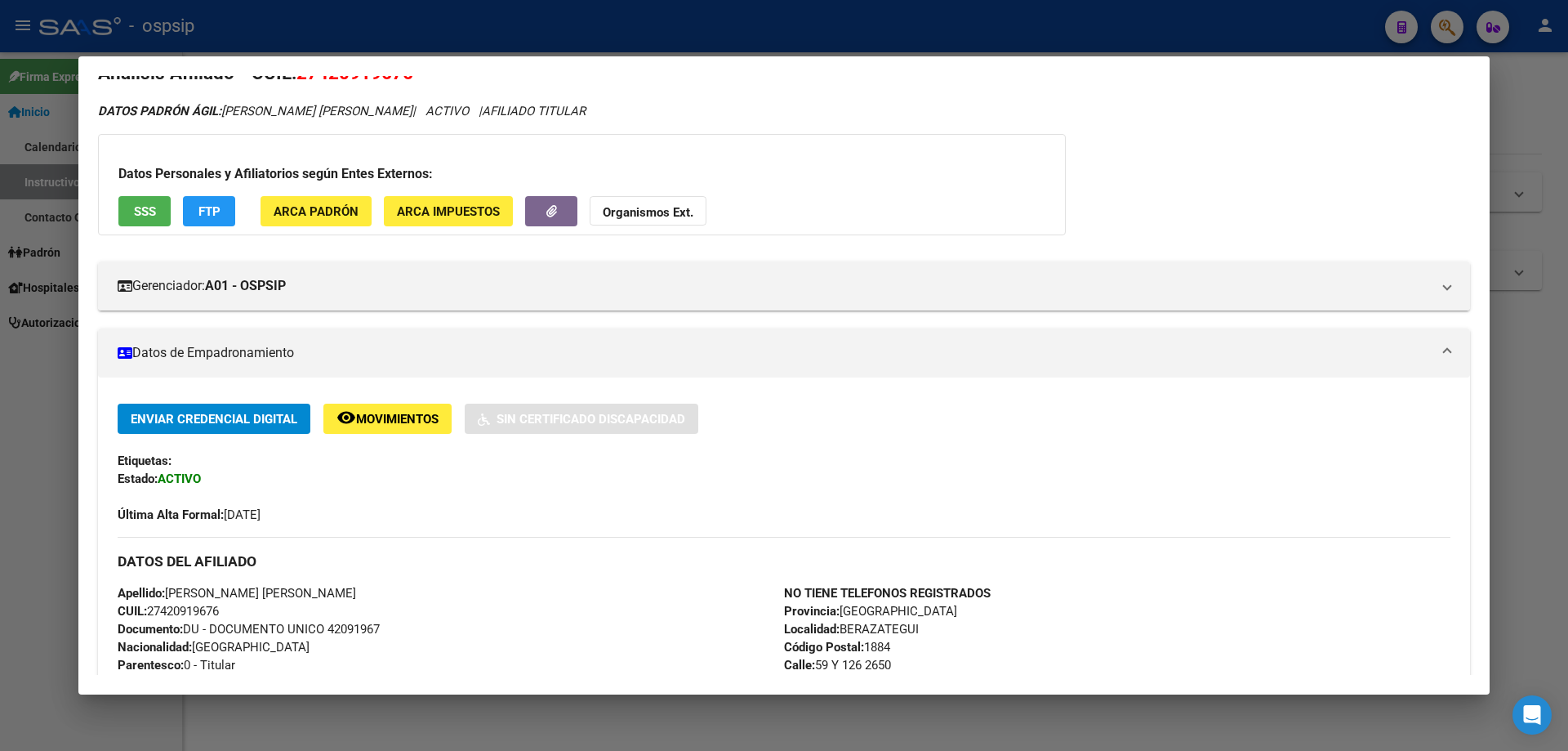
scroll to position [0, 0]
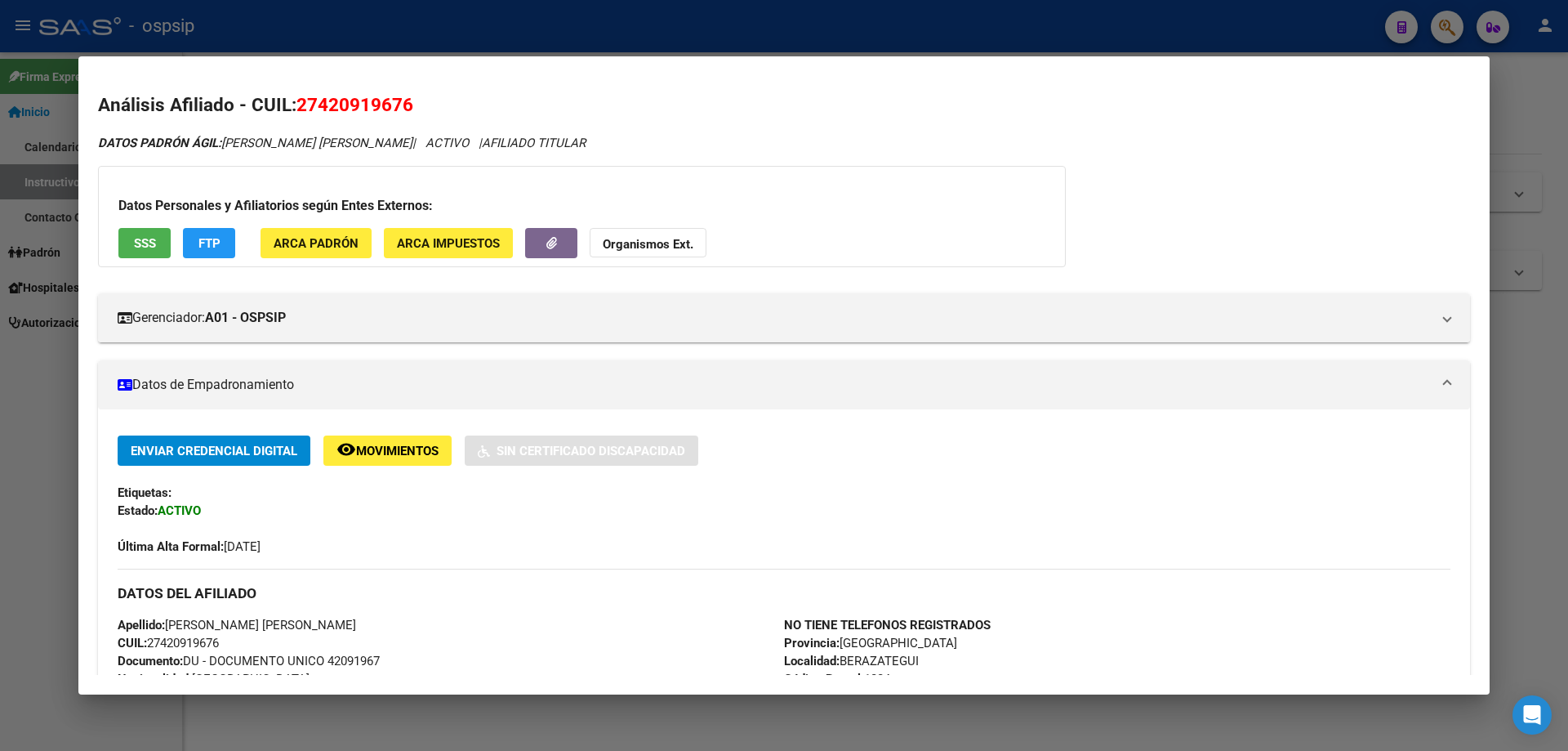
click at [1178, 724] on div at bounding box center [784, 376] width 1568 height 751
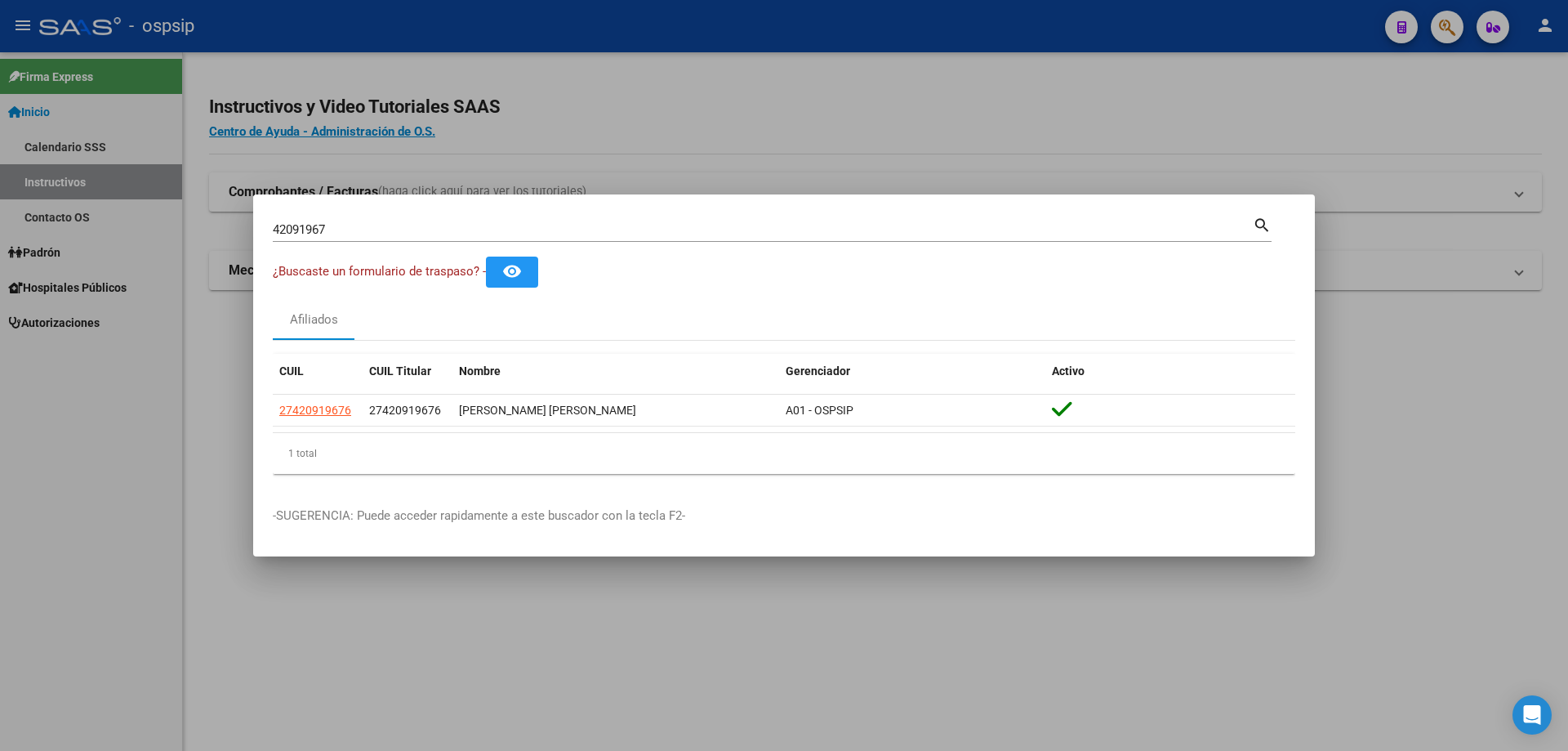
click at [450, 220] on div "42091967 Buscar (apellido, dni, [PERSON_NAME], [PERSON_NAME], cuit, obra social)" at bounding box center [763, 230] width 980 height 24
type input "4"
type input "21437993"
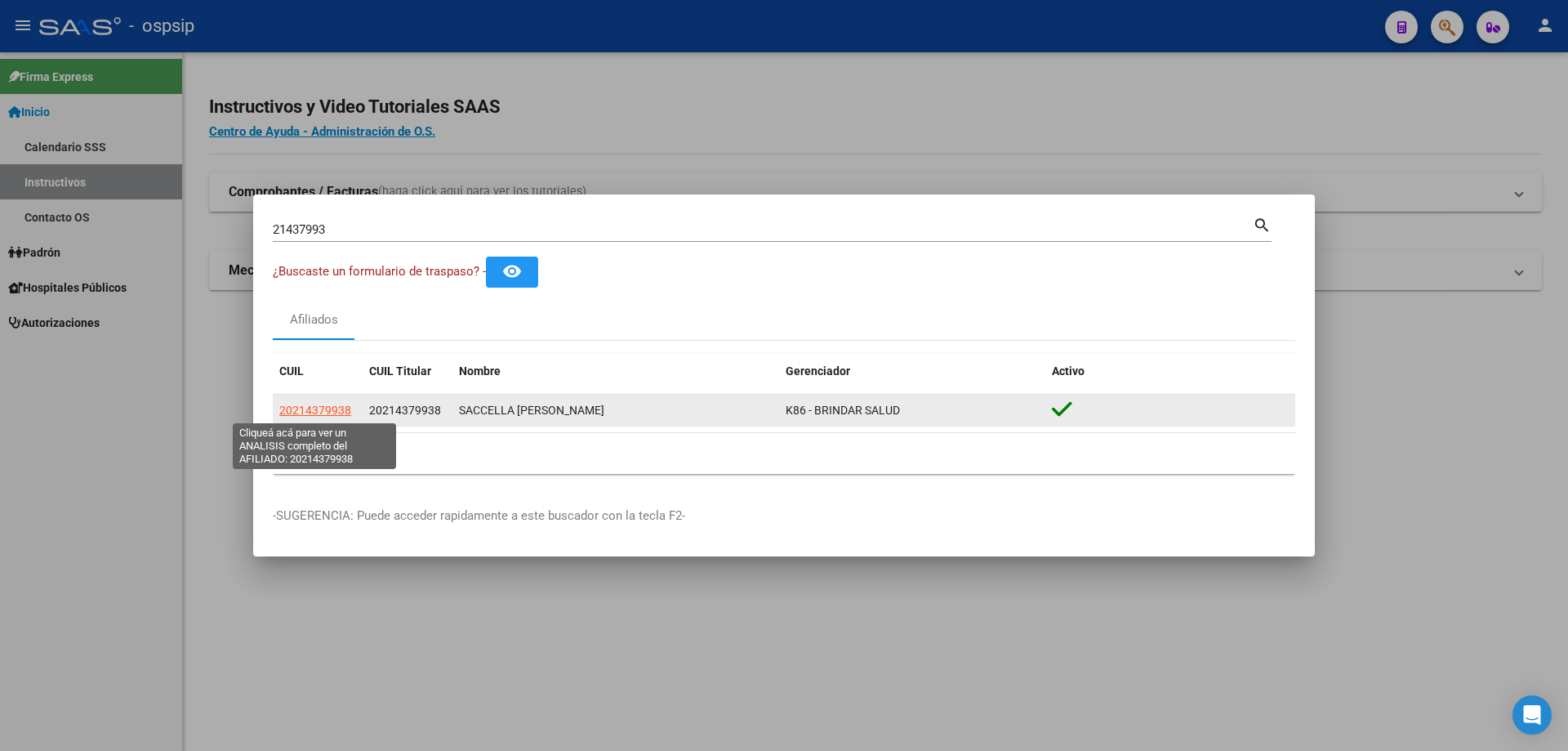
click at [325, 408] on span "20214379938" at bounding box center [315, 410] width 71 height 13
type textarea "20214379938"
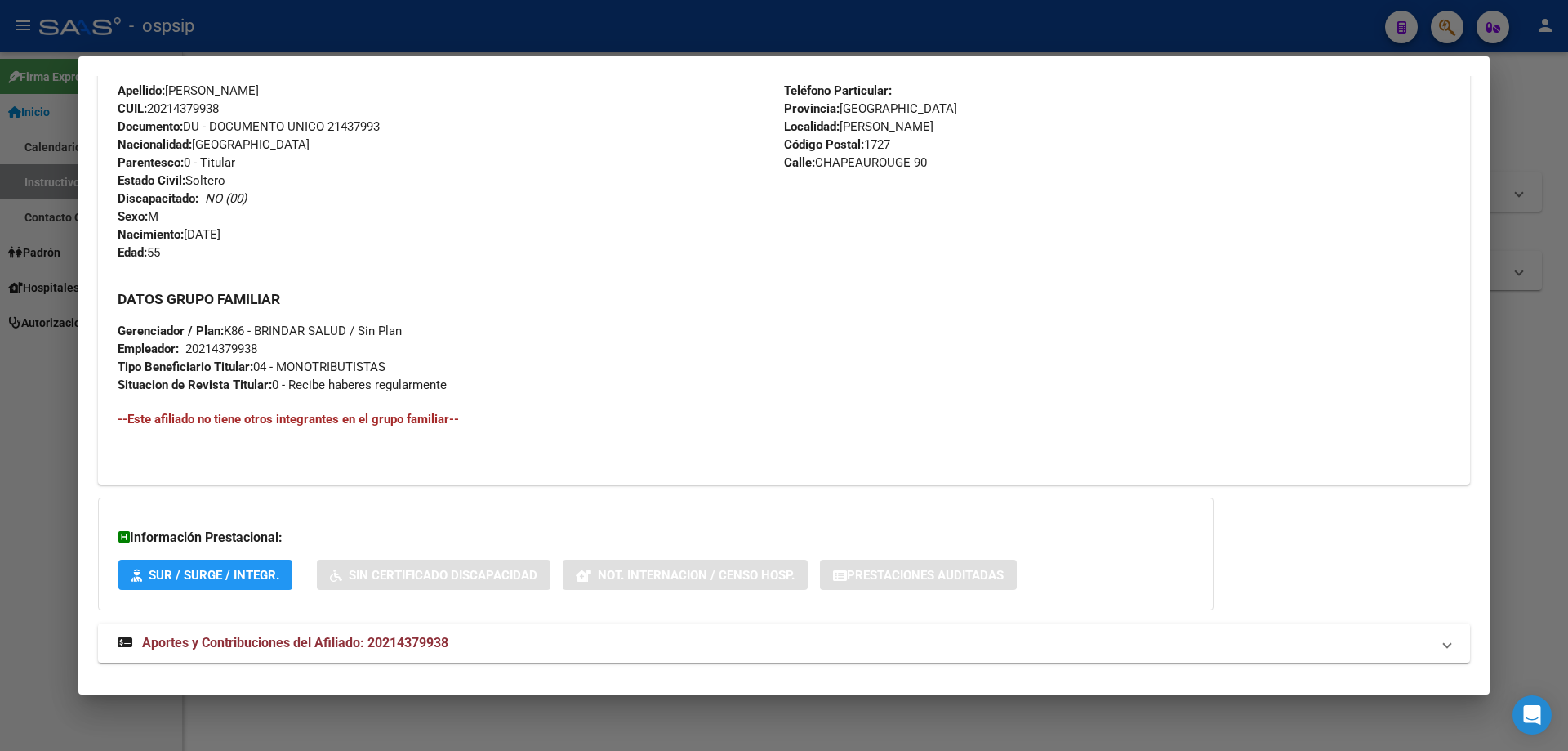
scroll to position [559, 0]
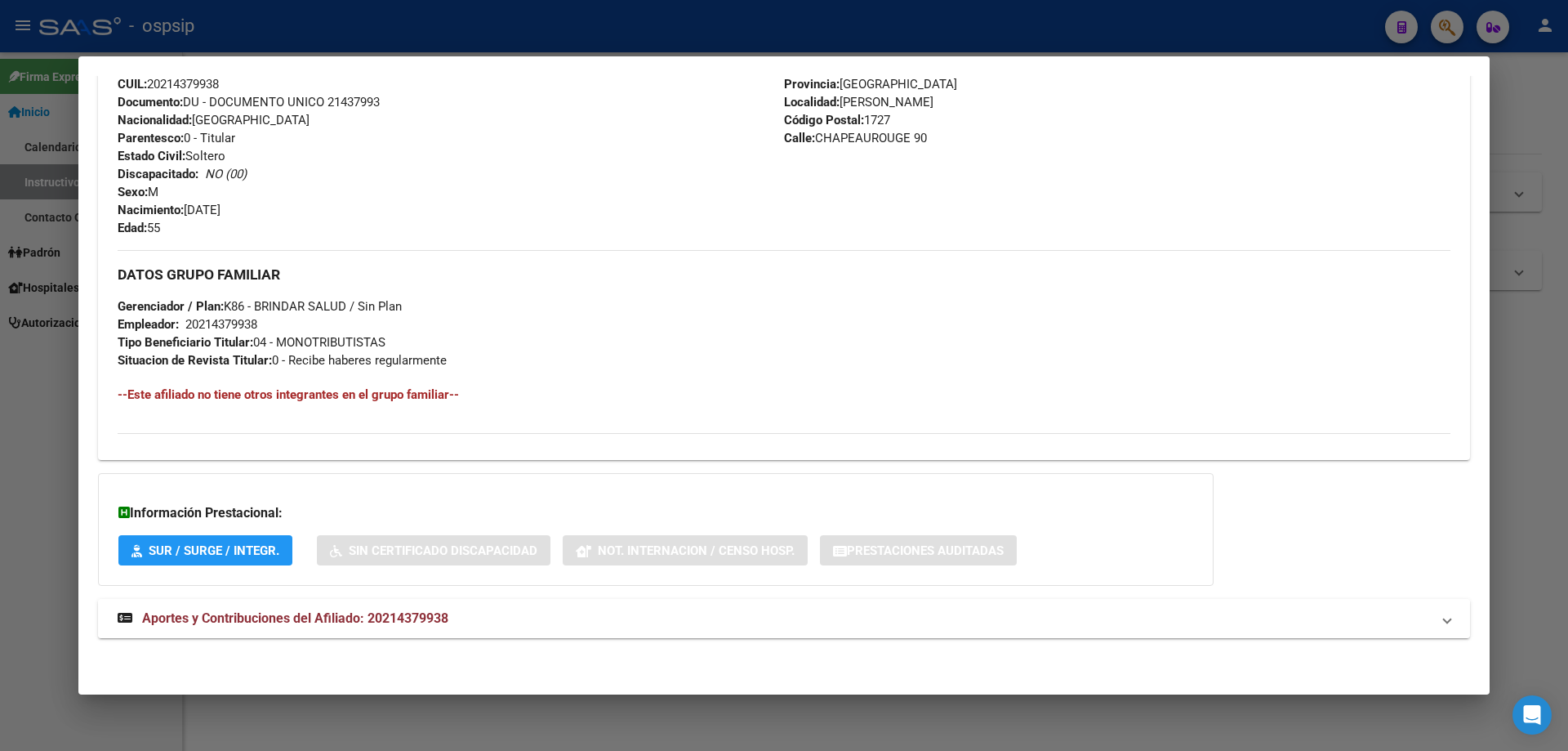
click at [291, 612] on span "Aportes y Contribuciones del Afiliado: 20214379938" at bounding box center [295, 618] width 307 height 15
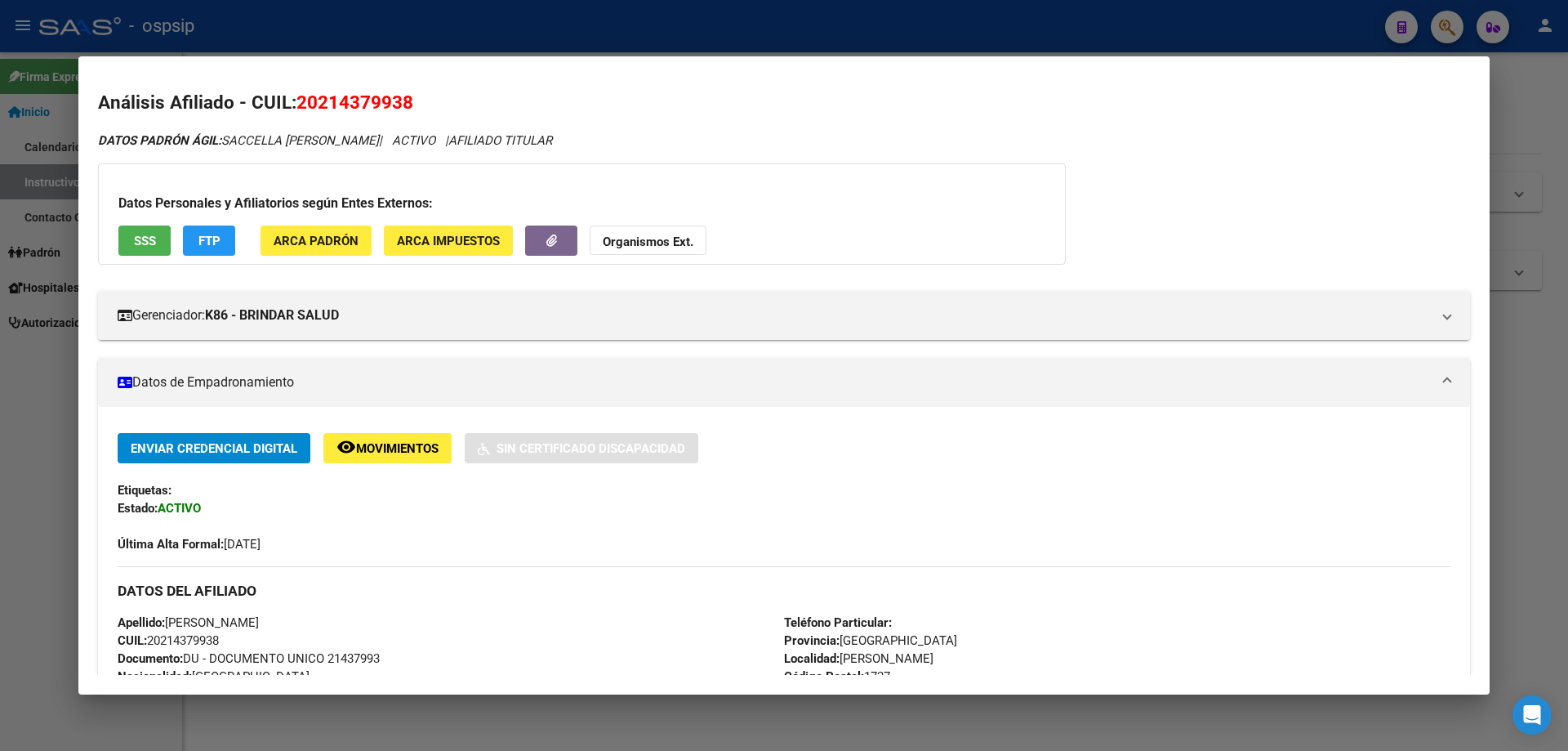
scroll to position [0, 0]
